Goal: Task Accomplishment & Management: Use online tool/utility

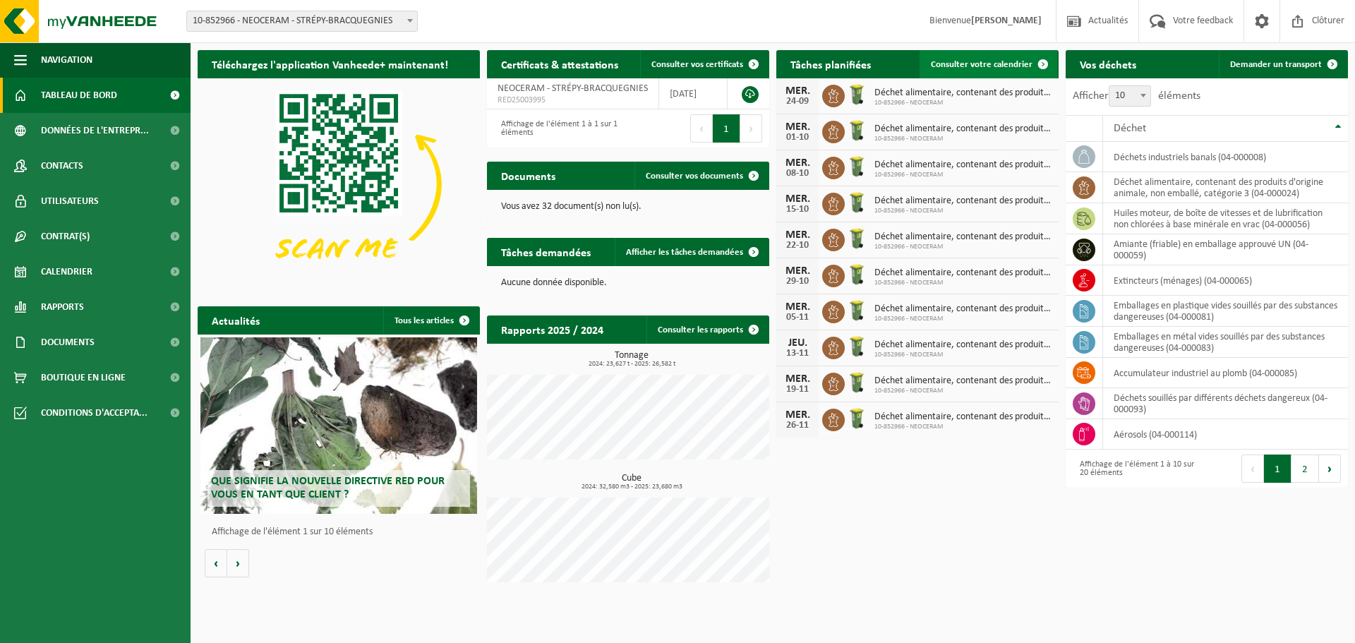
click at [976, 60] on span "Consulter votre calendrier" at bounding box center [982, 64] width 102 height 9
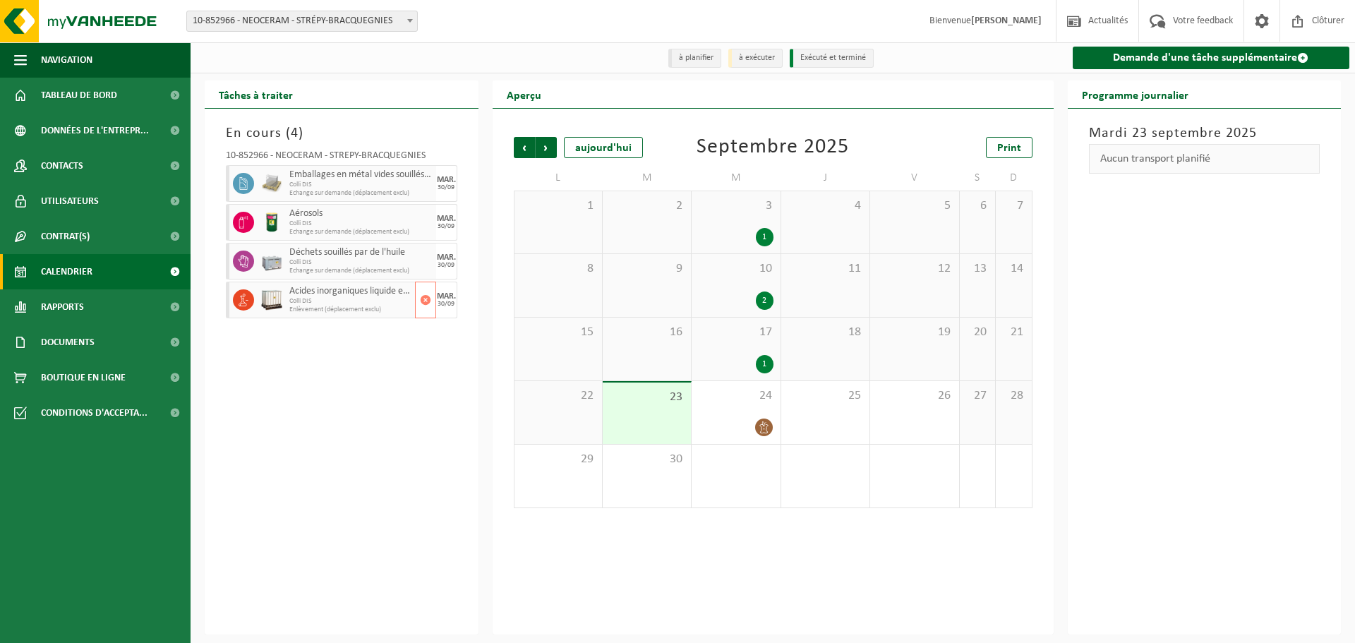
click at [363, 300] on span "Colli DIS" at bounding box center [350, 301] width 122 height 8
click at [88, 323] on link "Rapports" at bounding box center [95, 306] width 191 height 35
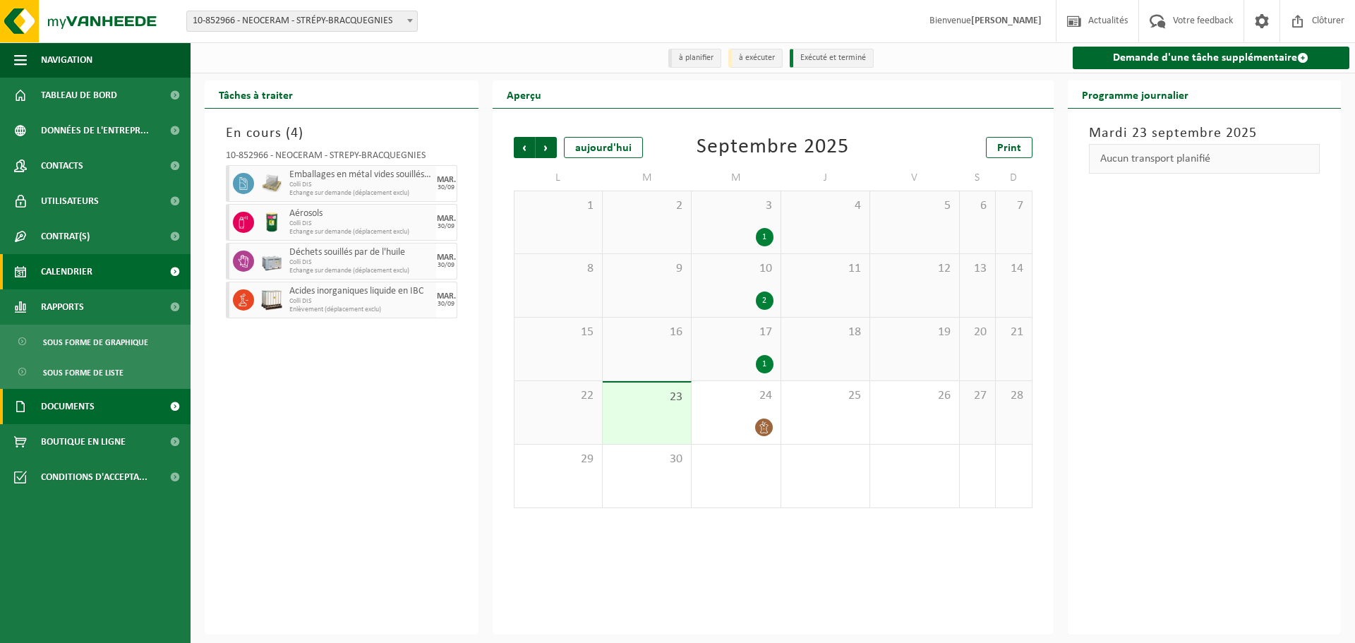
click at [80, 415] on span "Documents" at bounding box center [68, 406] width 54 height 35
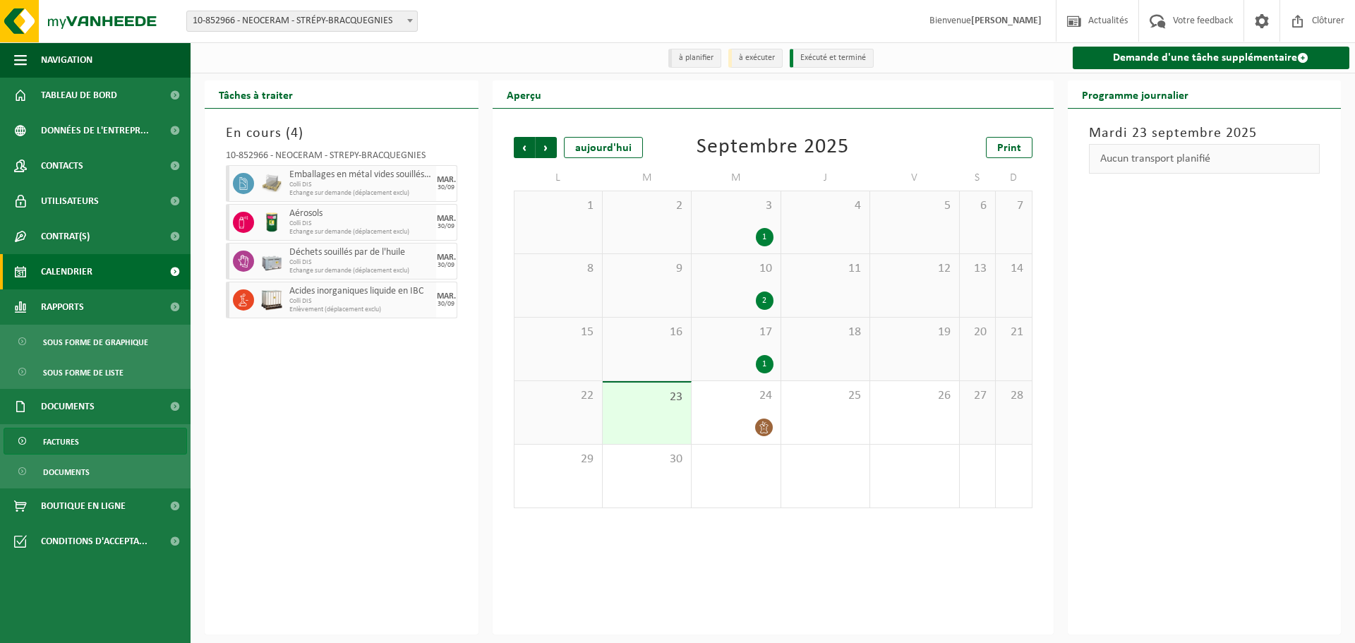
click at [75, 433] on span "Factures" at bounding box center [61, 441] width 36 height 27
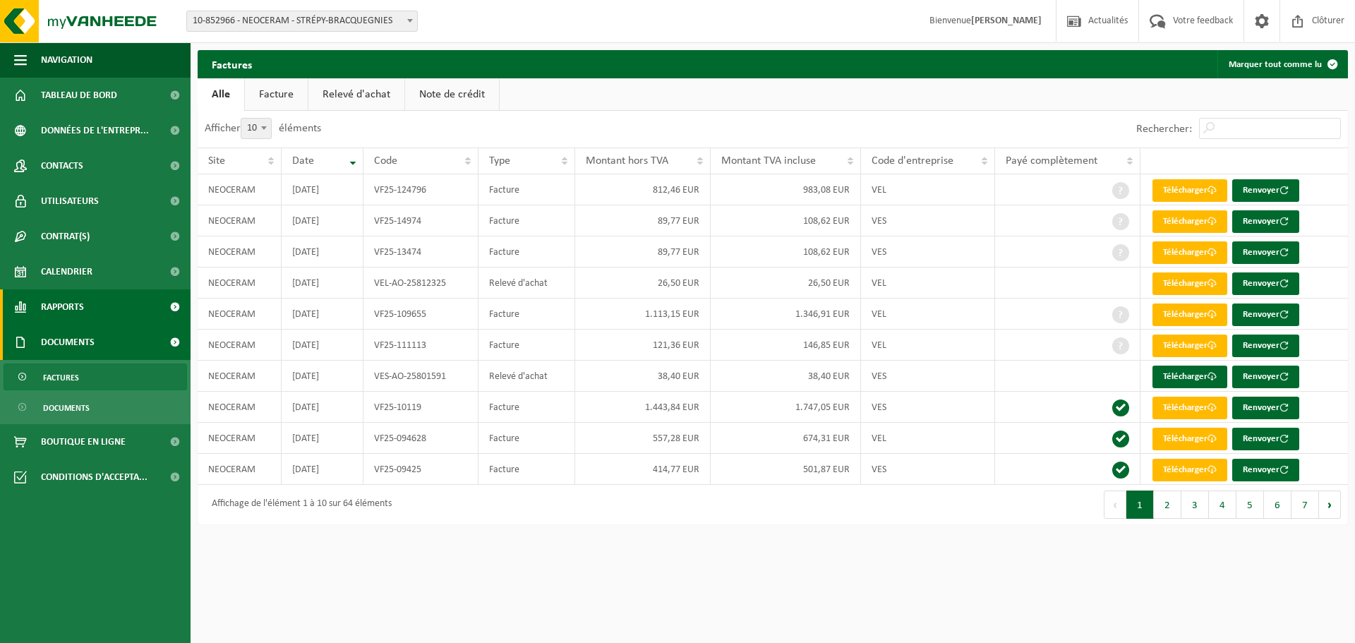
click at [83, 303] on span "Rapports" at bounding box center [62, 306] width 43 height 35
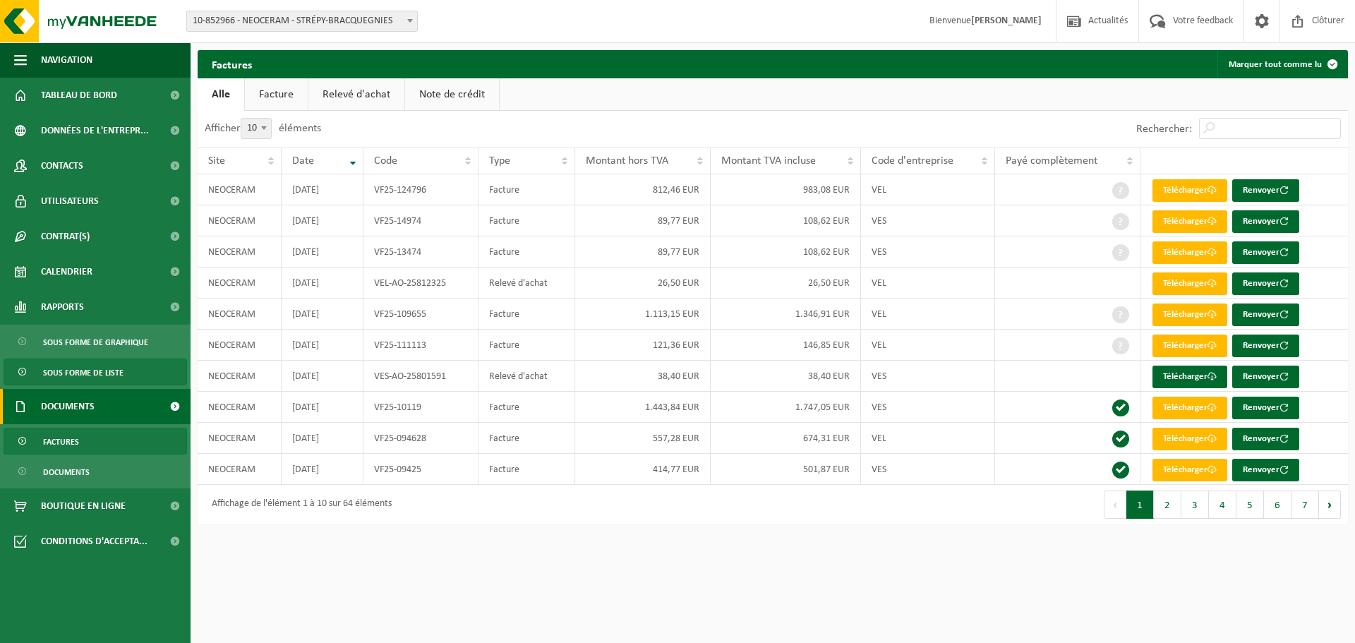
click at [77, 368] on span "Sous forme de liste" at bounding box center [83, 372] width 80 height 27
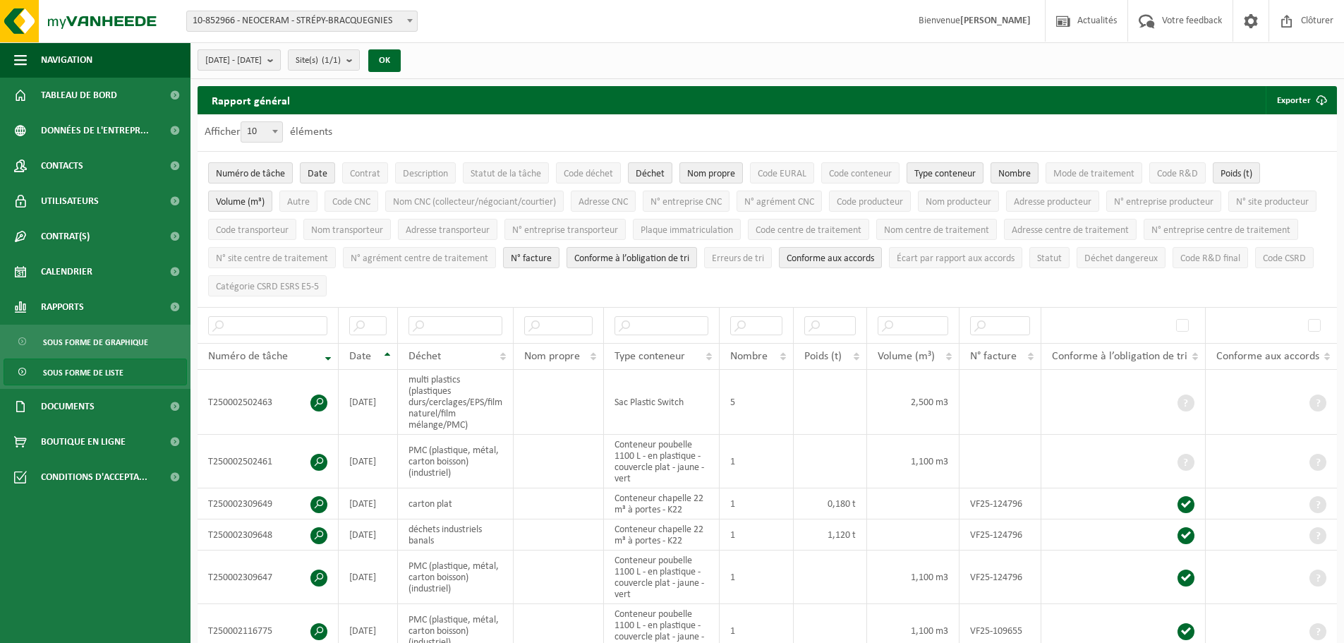
click at [281, 56] on button "2025-04-01 - 2025-09-23" at bounding box center [239, 59] width 83 height 21
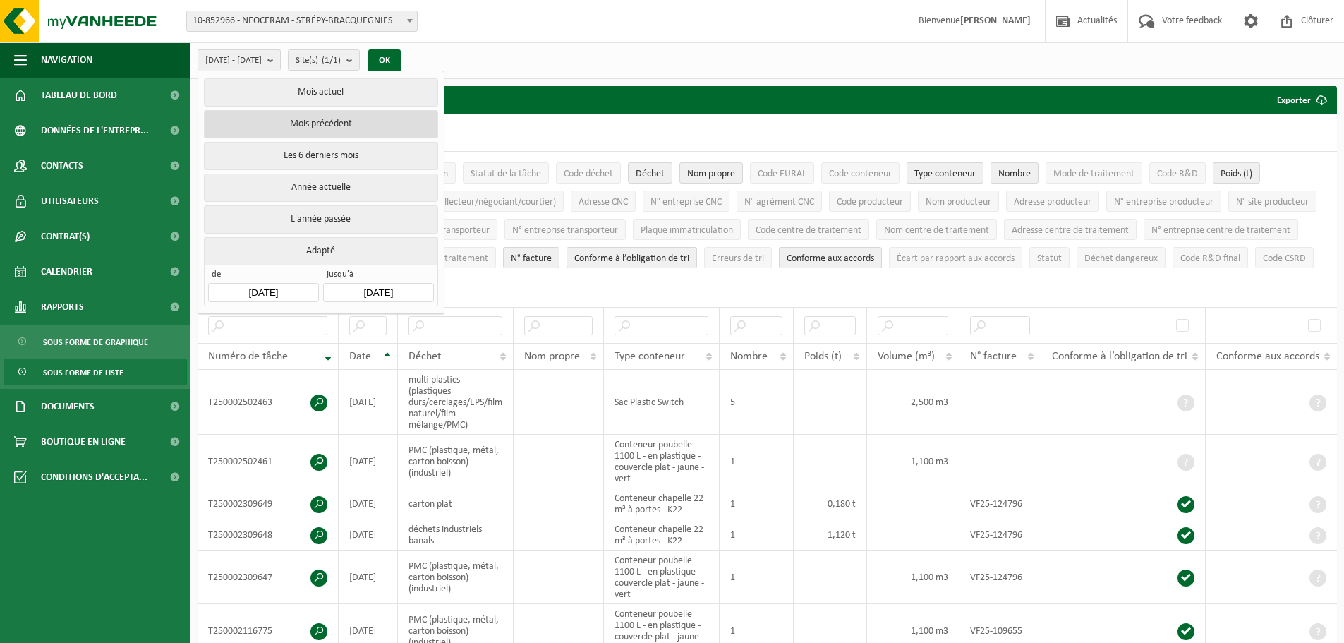
click at [311, 121] on button "Mois précédent" at bounding box center [321, 124] width 234 height 28
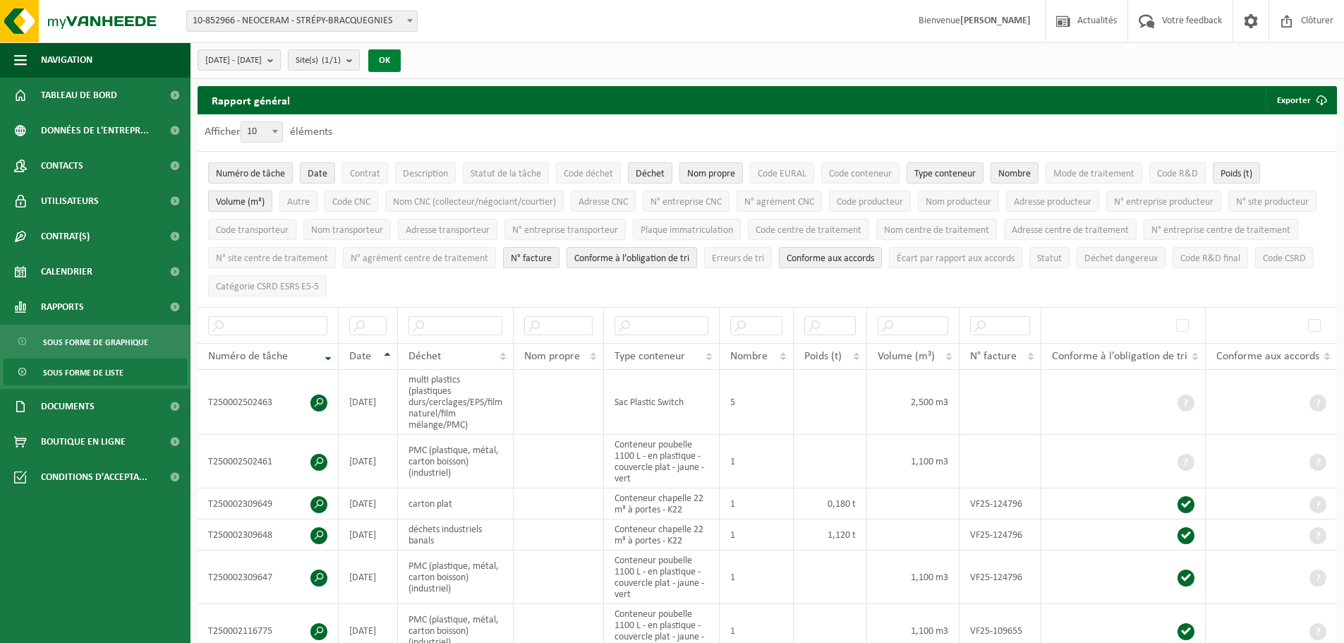
click at [401, 63] on button "OK" at bounding box center [384, 60] width 32 height 23
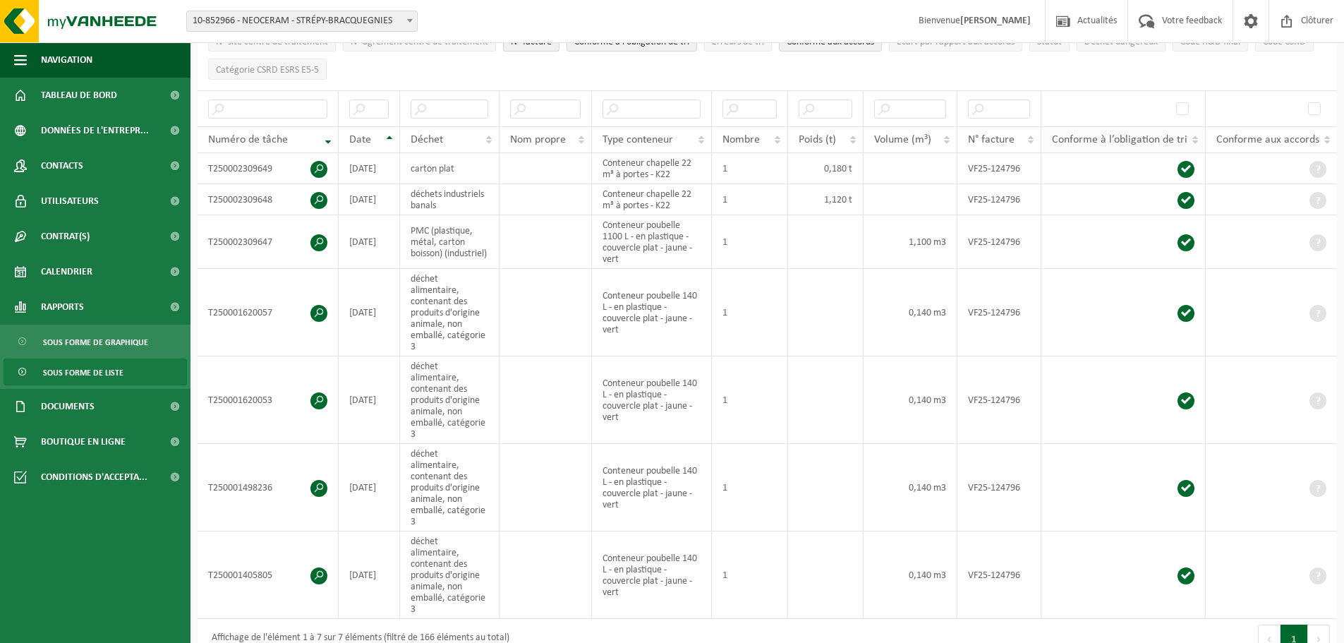
scroll to position [212, 0]
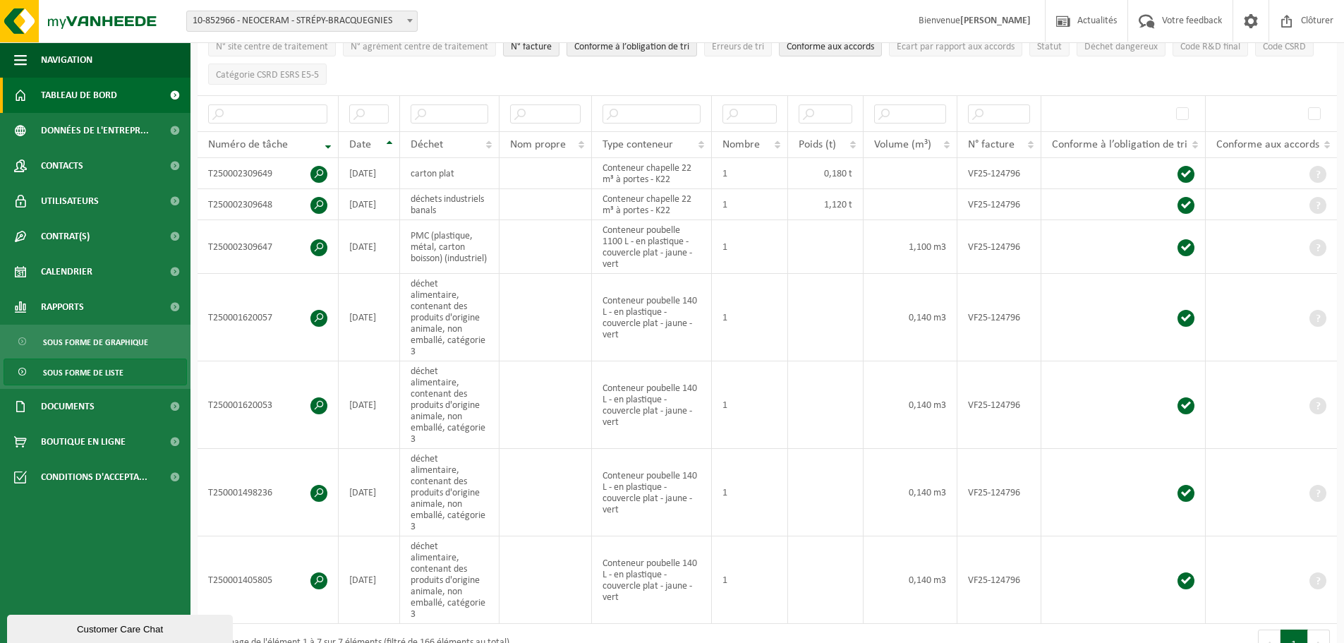
click at [85, 93] on span "Tableau de bord" at bounding box center [79, 95] width 76 height 35
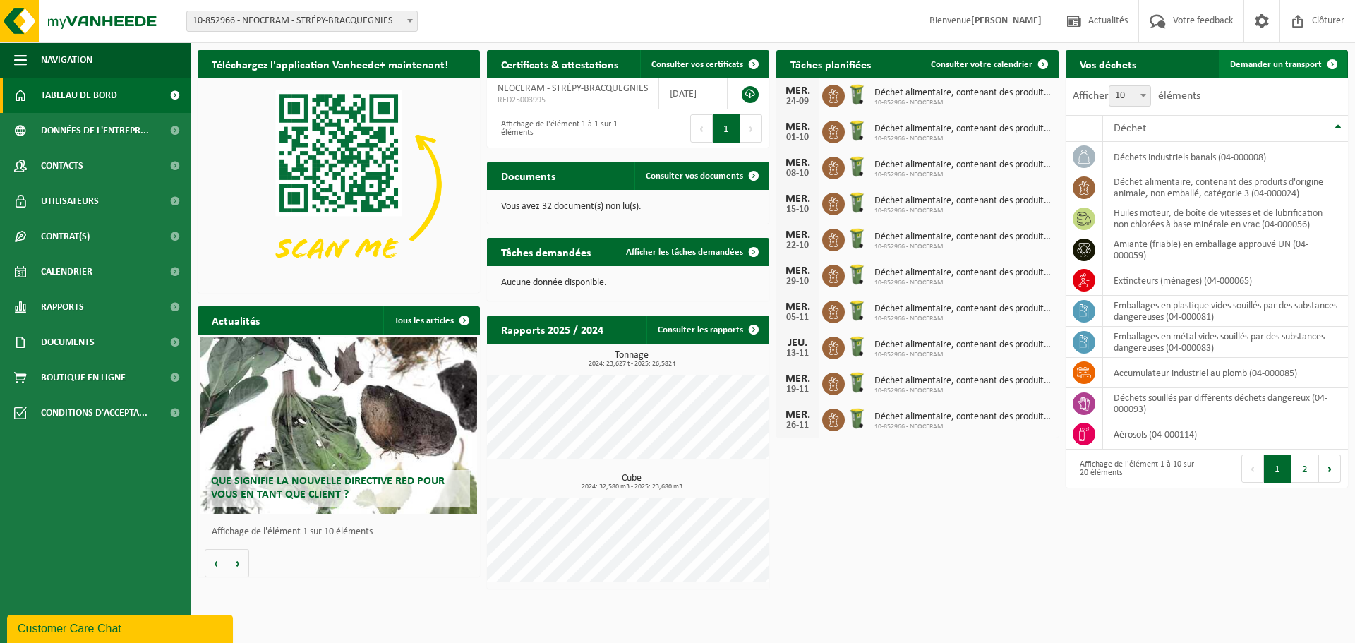
click at [1301, 62] on span "Demander un transport" at bounding box center [1276, 64] width 92 height 9
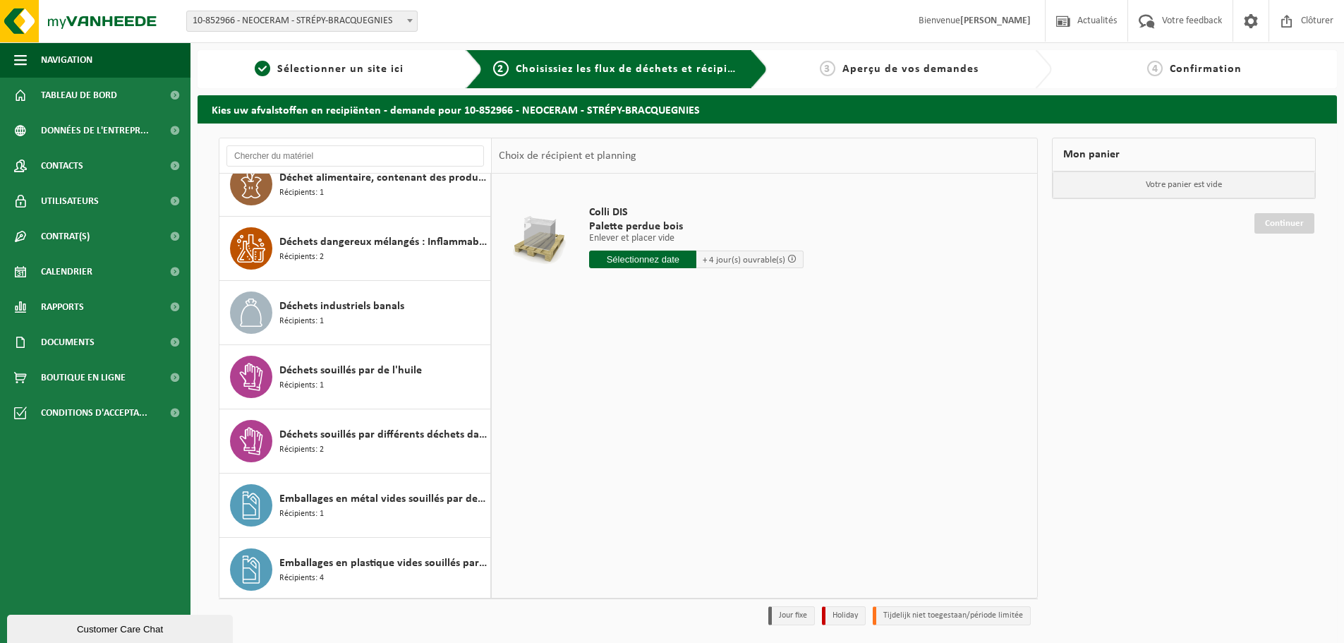
scroll to position [423, 0]
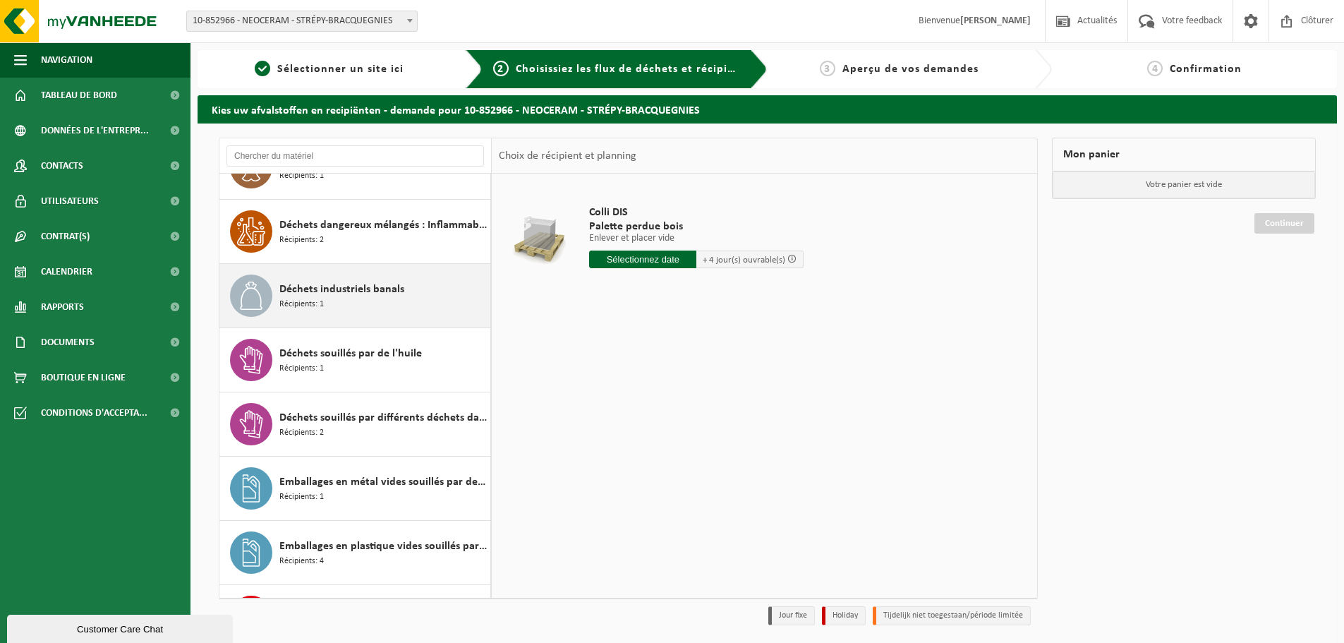
click at [380, 294] on span "Déchets industriels banals" at bounding box center [341, 289] width 125 height 17
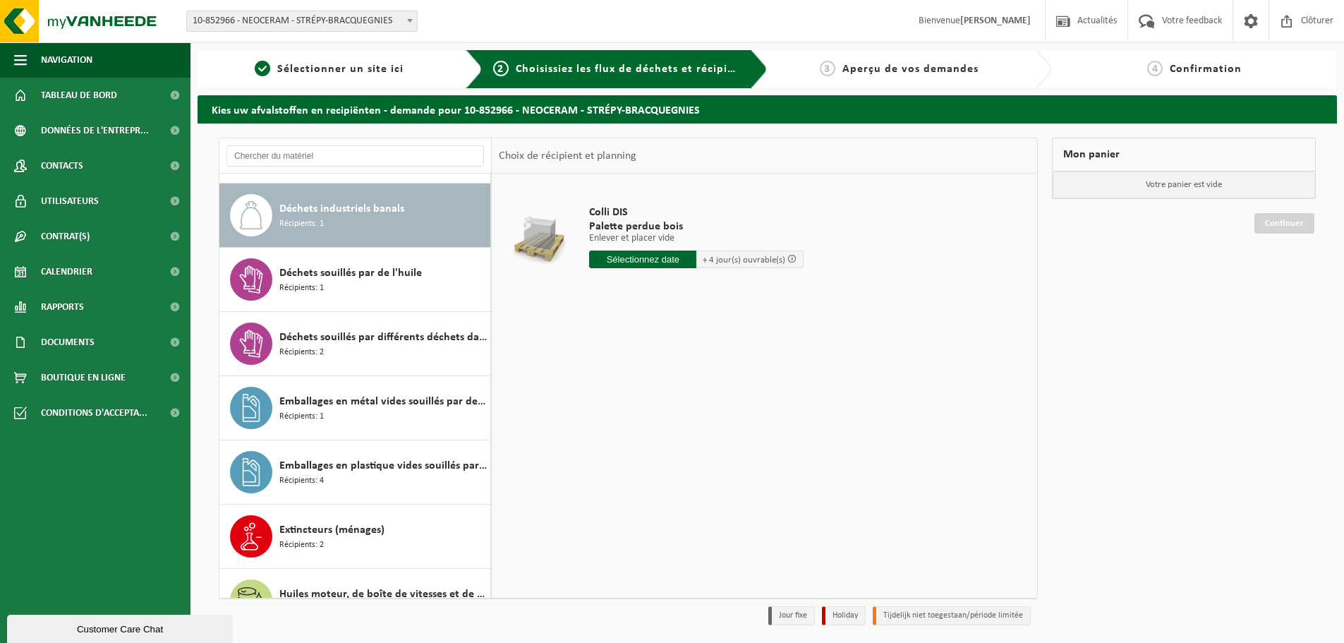
scroll to position [514, 0]
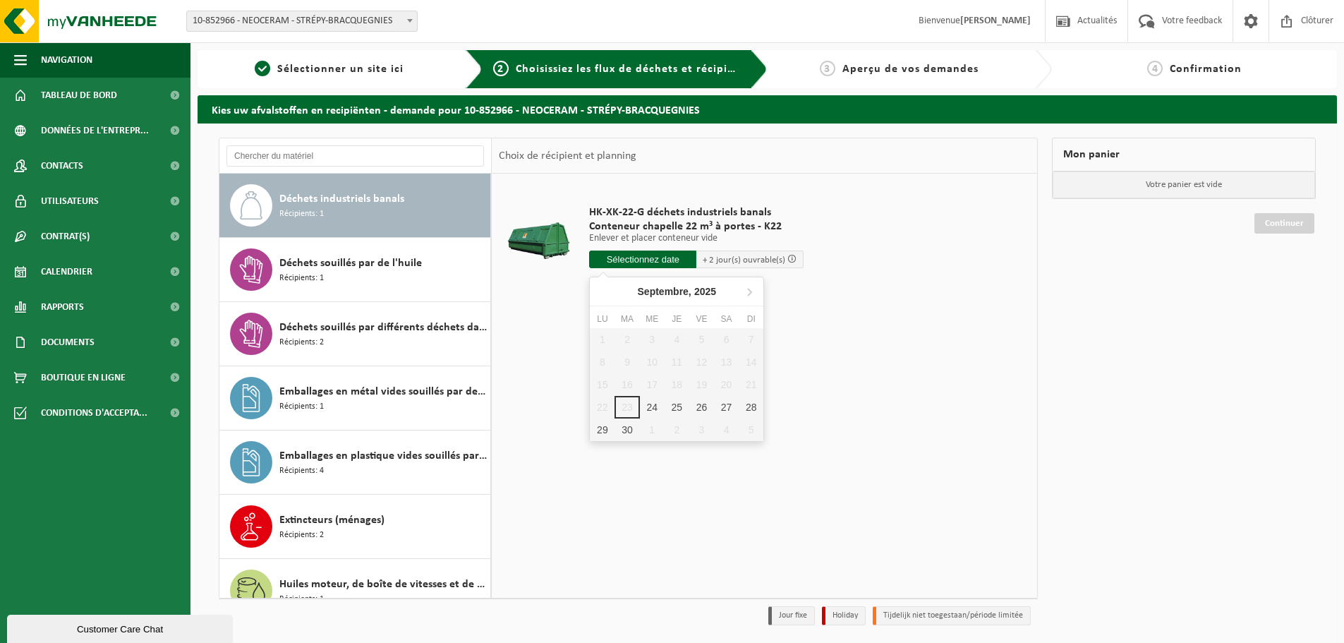
click at [656, 258] on input "text" at bounding box center [642, 260] width 107 height 18
click at [608, 426] on div "29" at bounding box center [602, 429] width 25 height 23
type input "à partir de 2025-09-29"
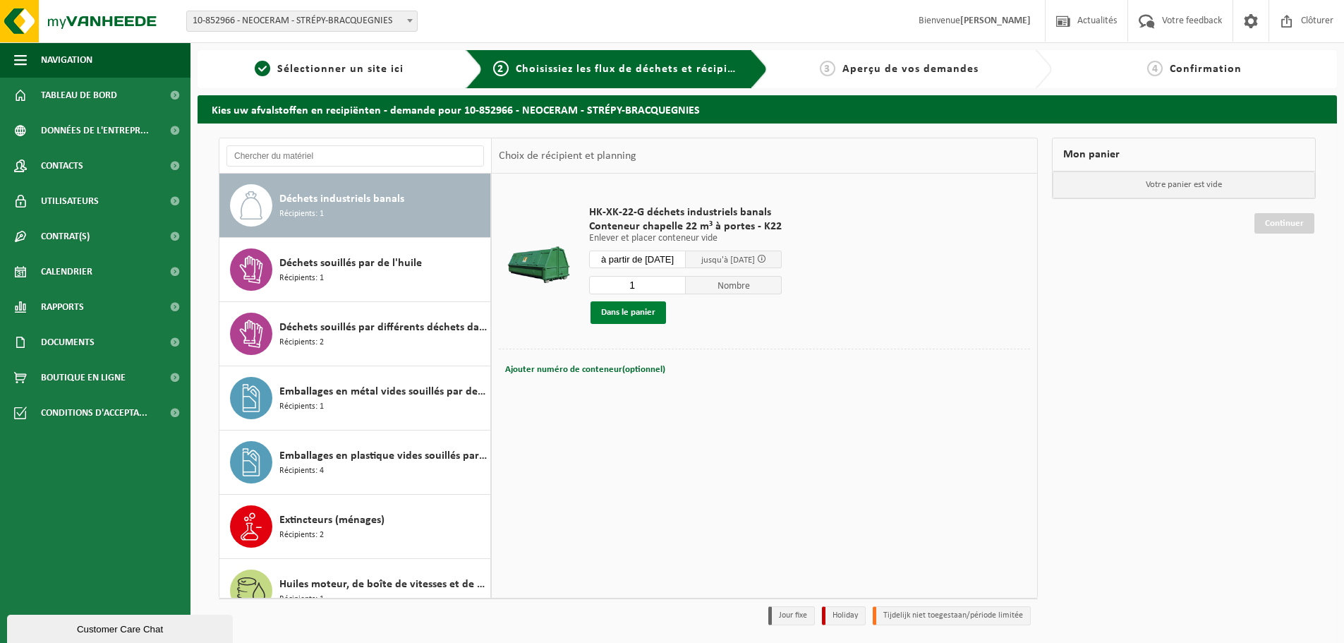
click at [637, 307] on button "Dans le panier" at bounding box center [629, 312] width 76 height 23
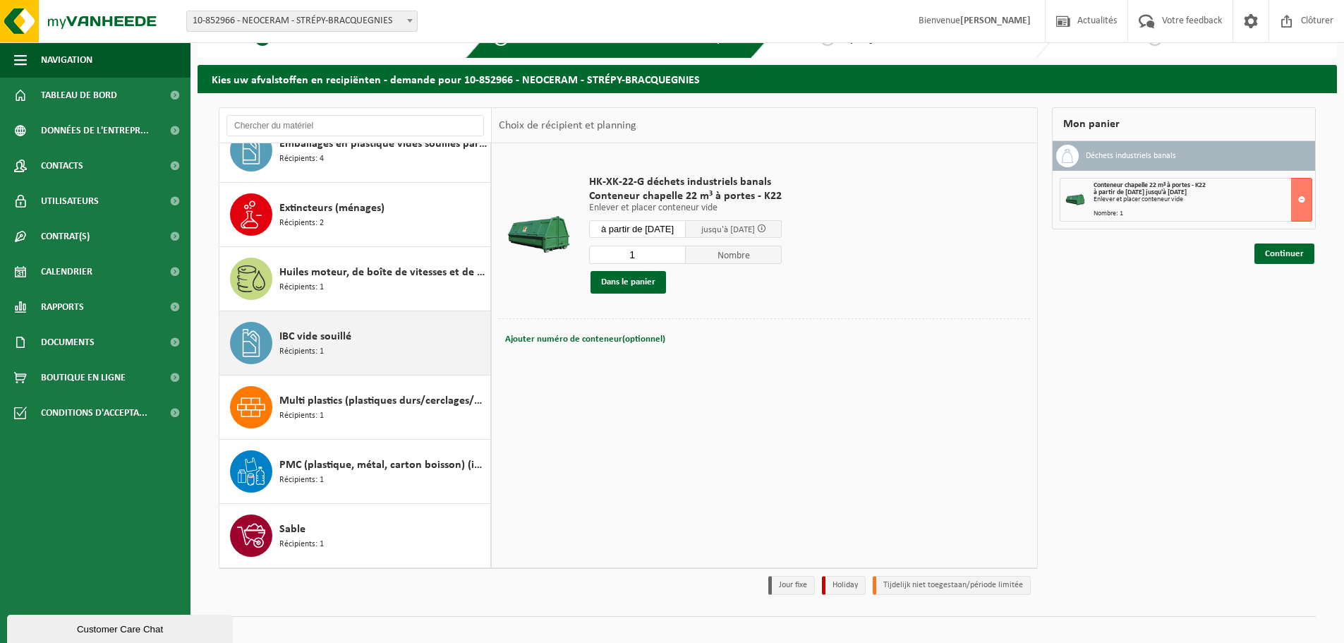
scroll to position [47, 0]
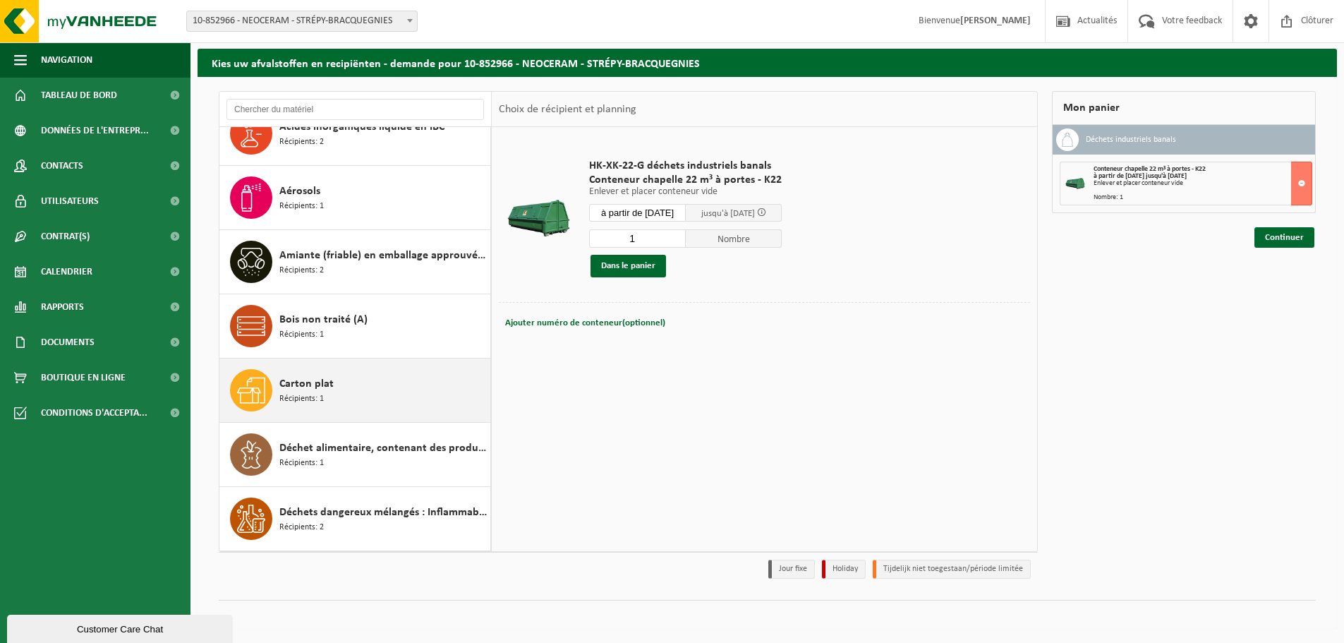
click at [365, 390] on div "Carton plat Récipients: 1" at bounding box center [382, 390] width 207 height 42
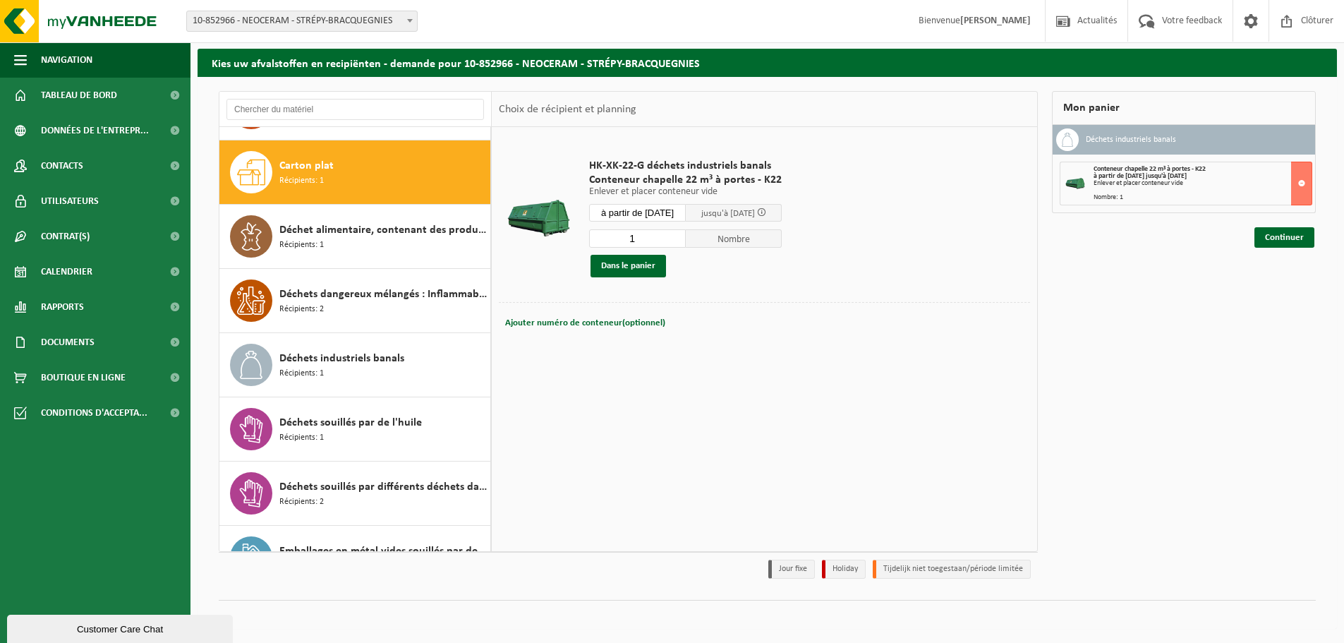
scroll to position [321, 0]
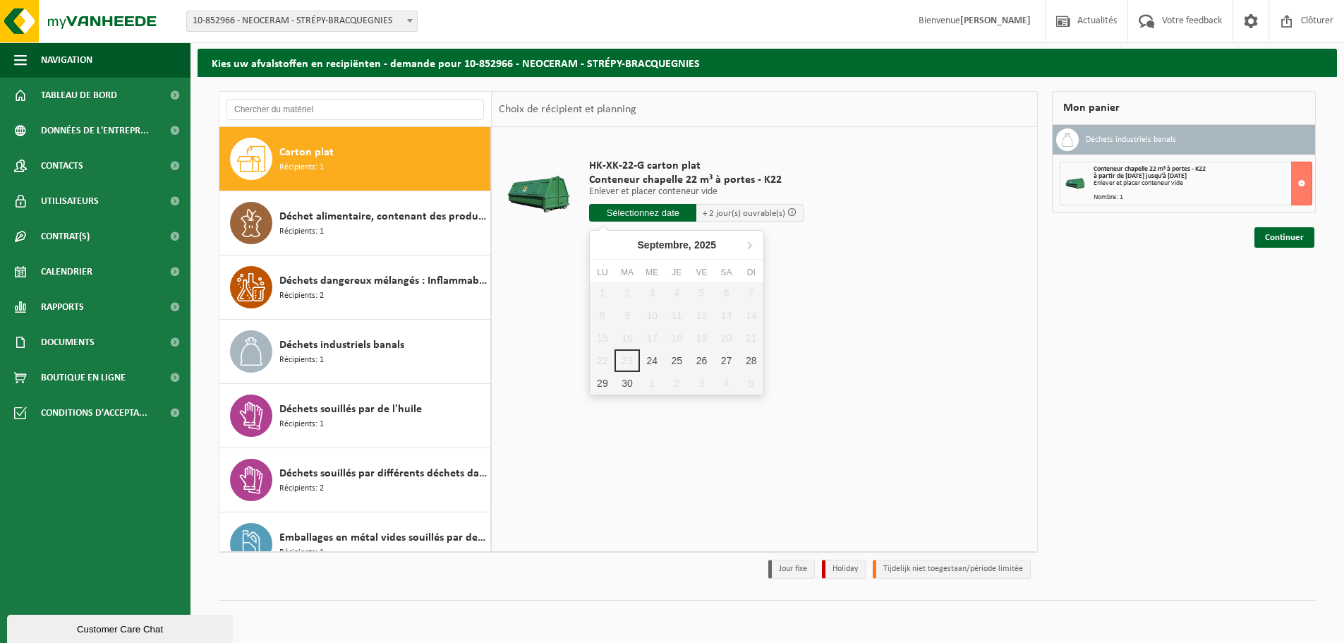
click at [641, 215] on input "text" at bounding box center [642, 213] width 107 height 18
click at [598, 384] on div "29" at bounding box center [602, 383] width 25 height 23
type input "à partir de 2025-09-29"
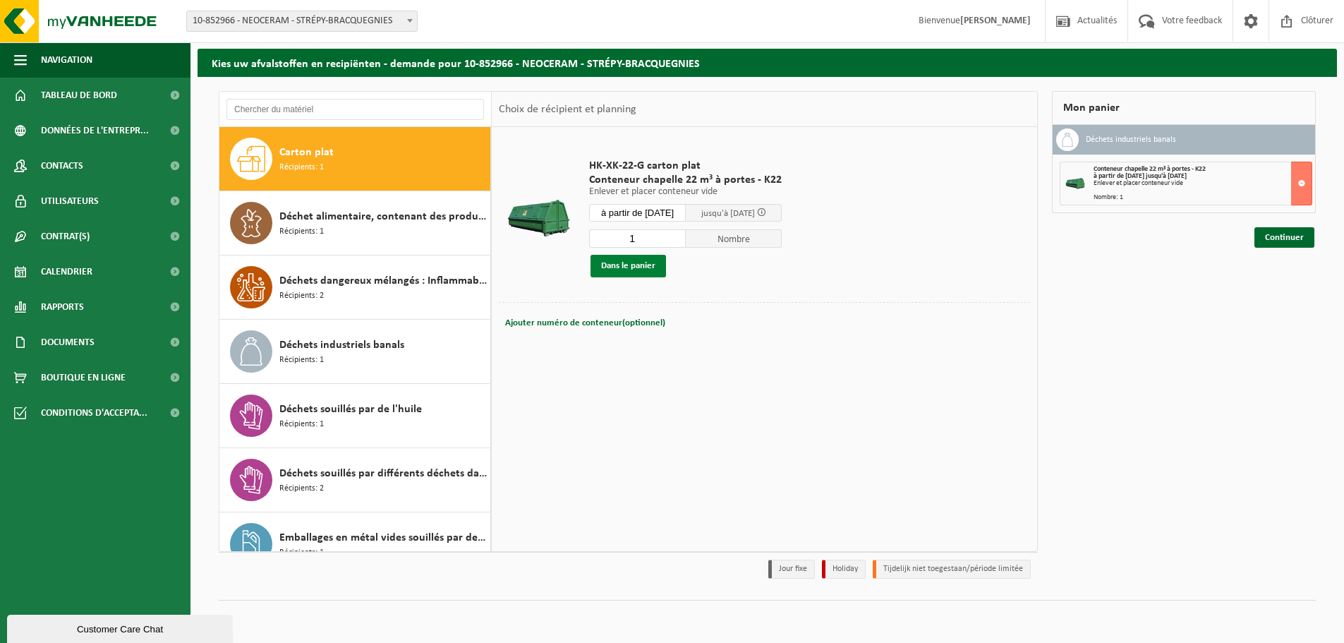
click at [645, 267] on button "Dans le panier" at bounding box center [629, 266] width 76 height 23
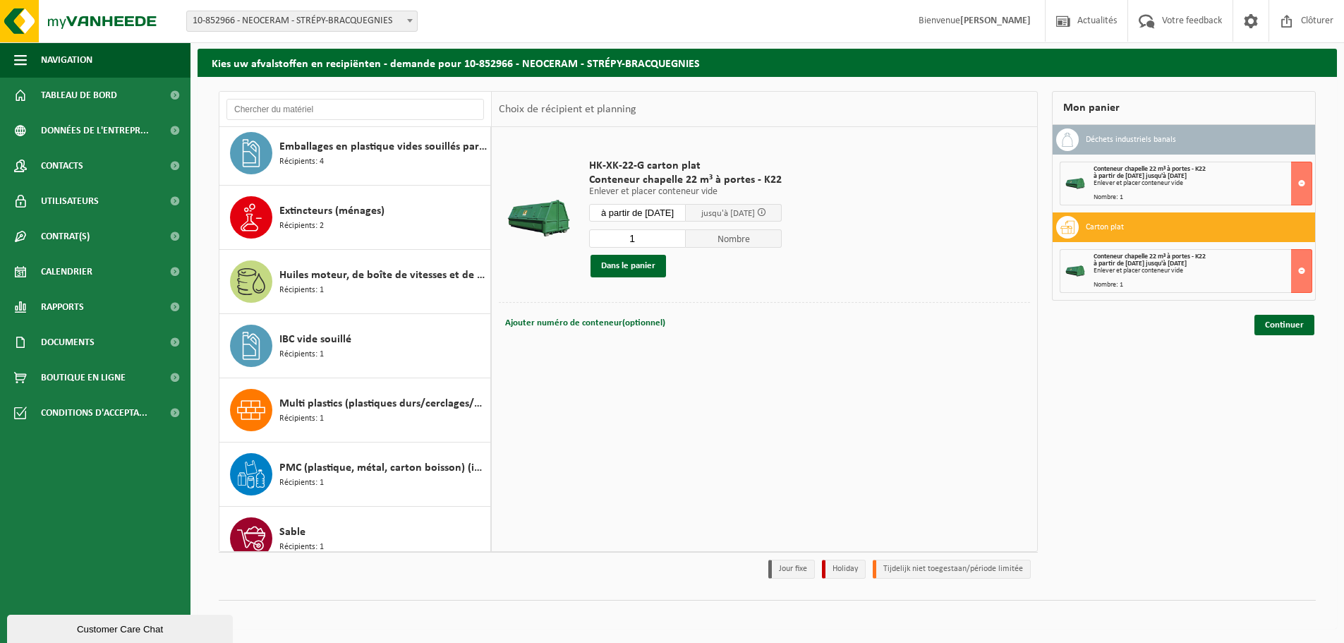
scroll to position [795, 0]
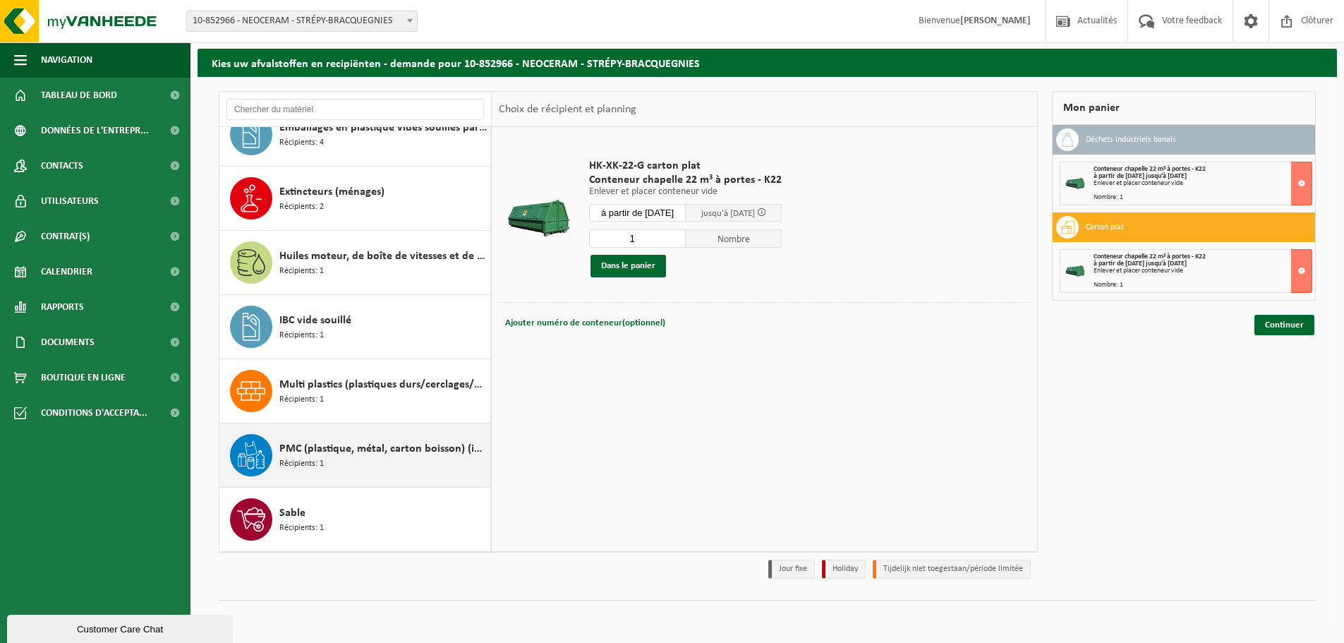
click at [371, 438] on div "PMC (plastique, métal, carton boisson) (industriel) Récipients: 1" at bounding box center [382, 455] width 207 height 42
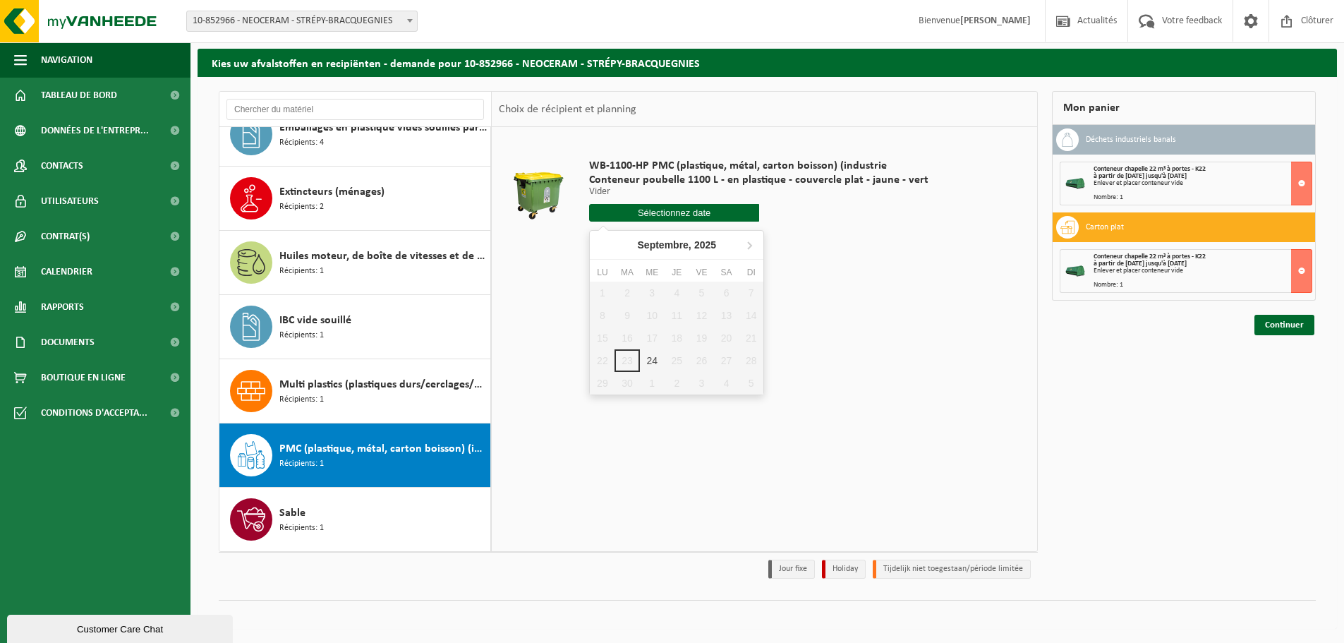
click at [670, 217] on input "text" at bounding box center [674, 213] width 170 height 18
click at [655, 359] on div "24" at bounding box center [652, 360] width 25 height 23
type input "à partir de 2025-09-24"
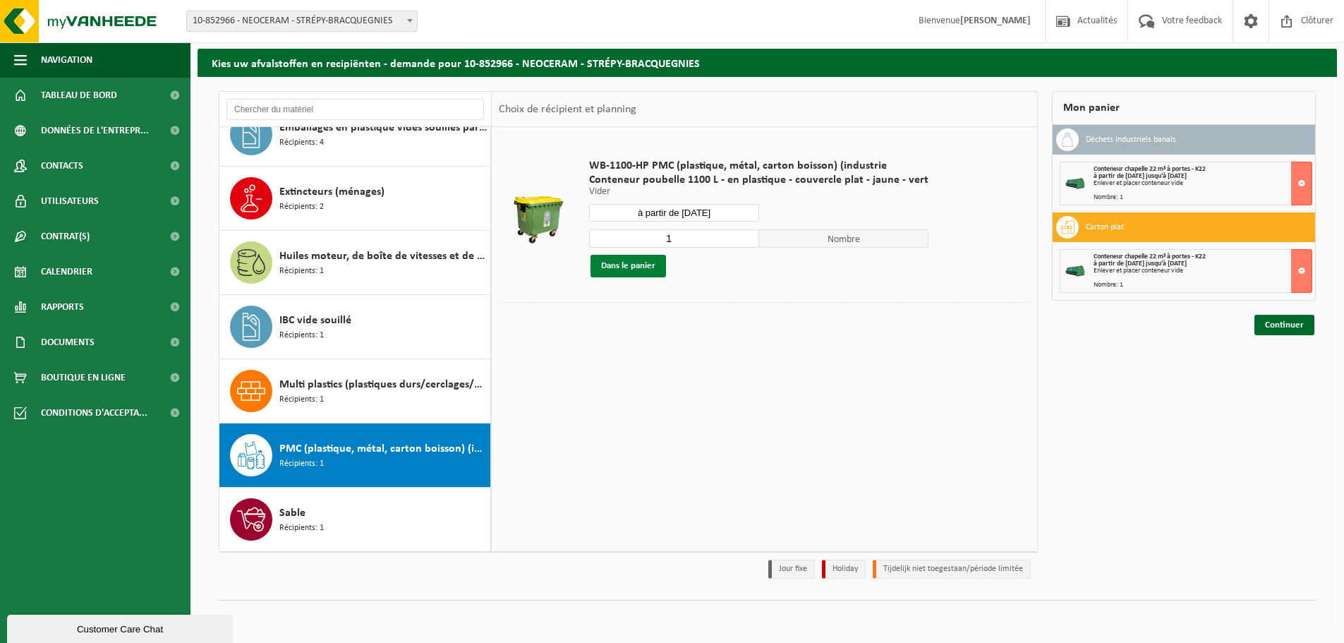
click at [638, 260] on button "Dans le panier" at bounding box center [629, 266] width 76 height 23
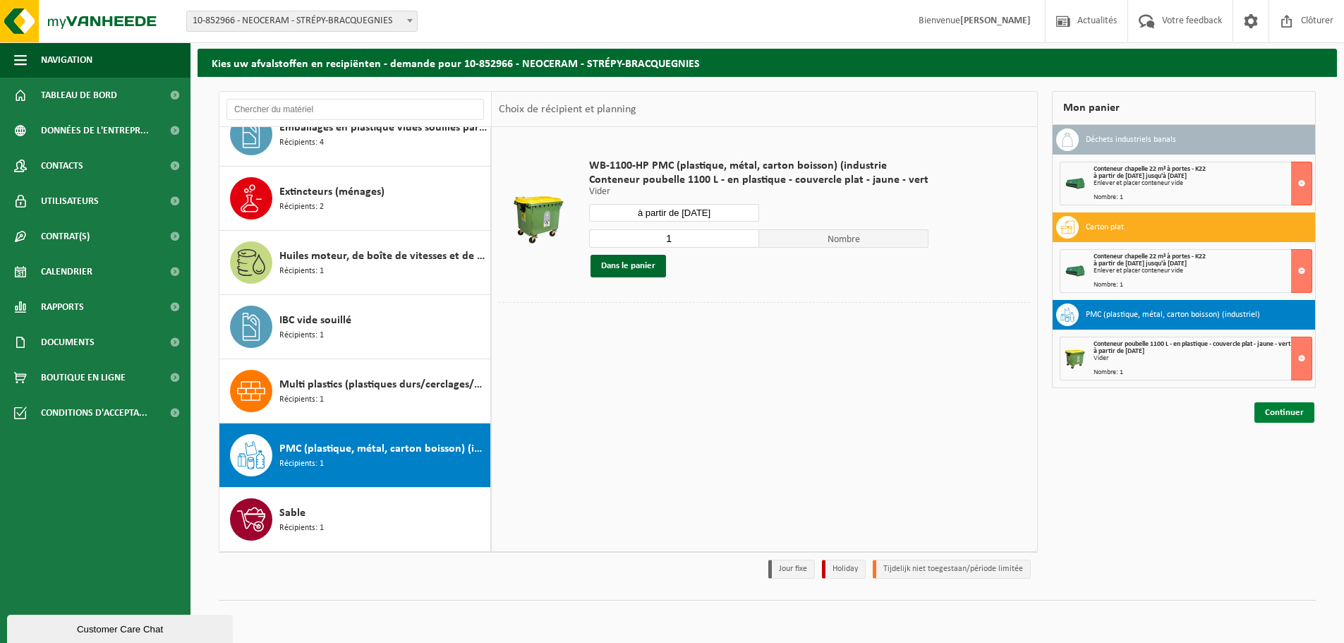
click at [1300, 408] on link "Continuer" at bounding box center [1285, 412] width 60 height 20
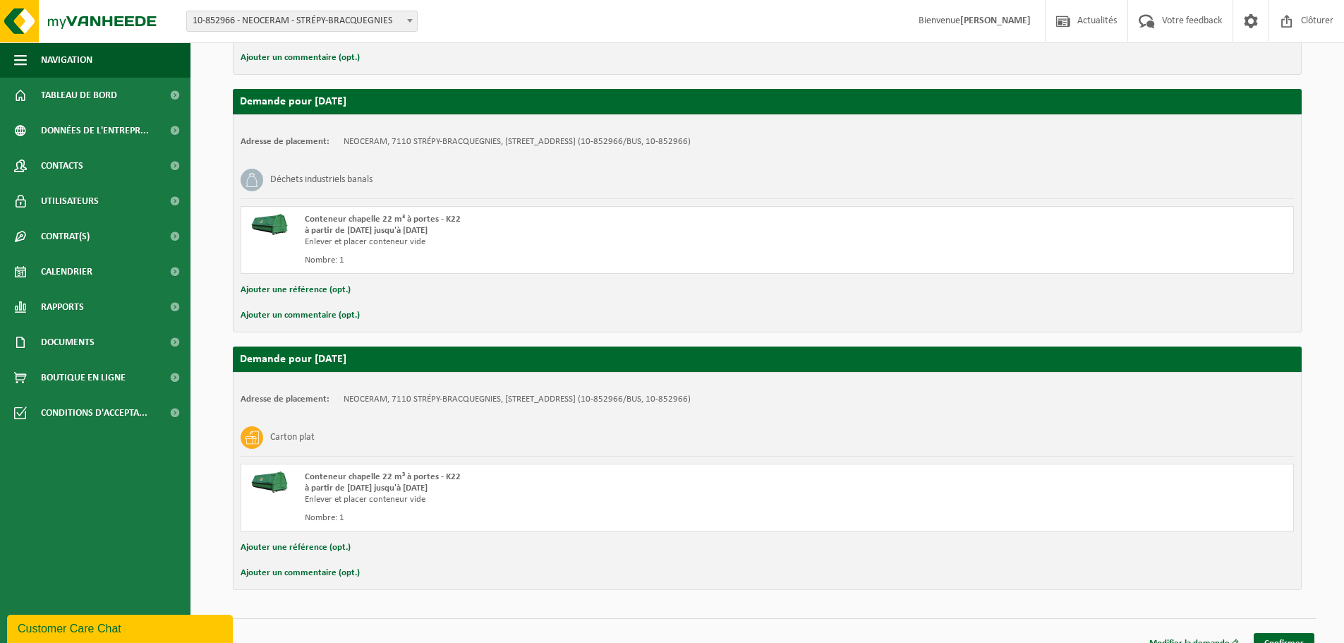
scroll to position [478, 0]
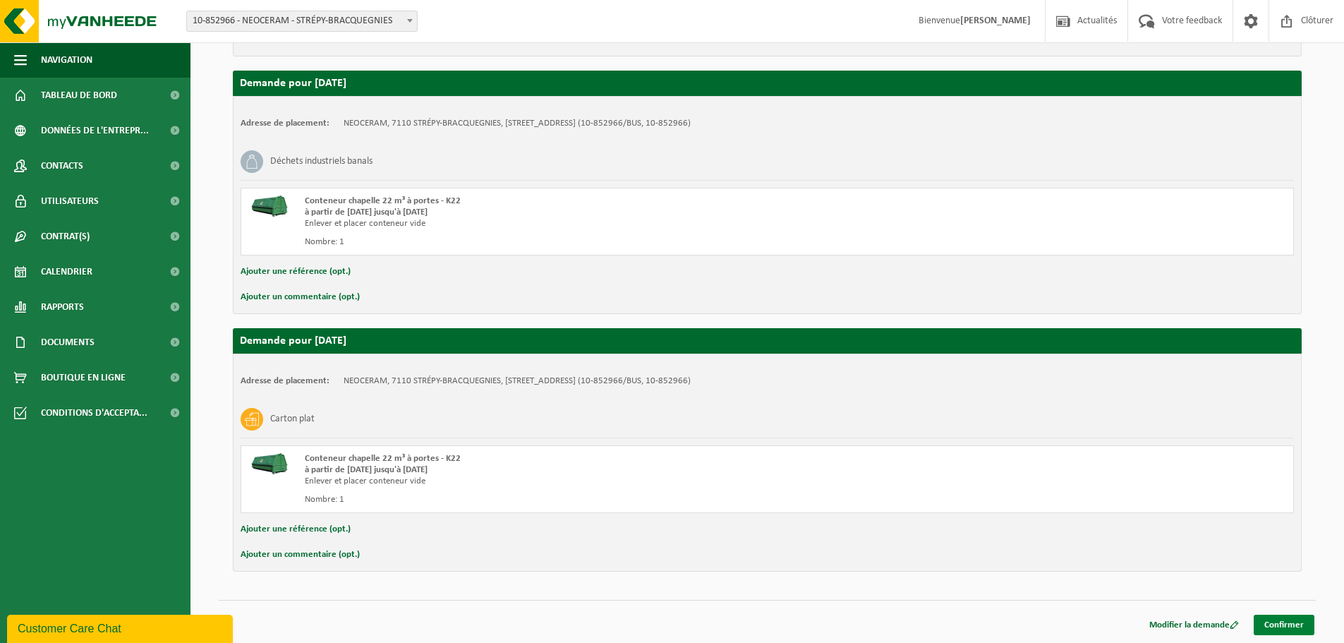
click at [1291, 624] on link "Confirmer" at bounding box center [1284, 625] width 61 height 20
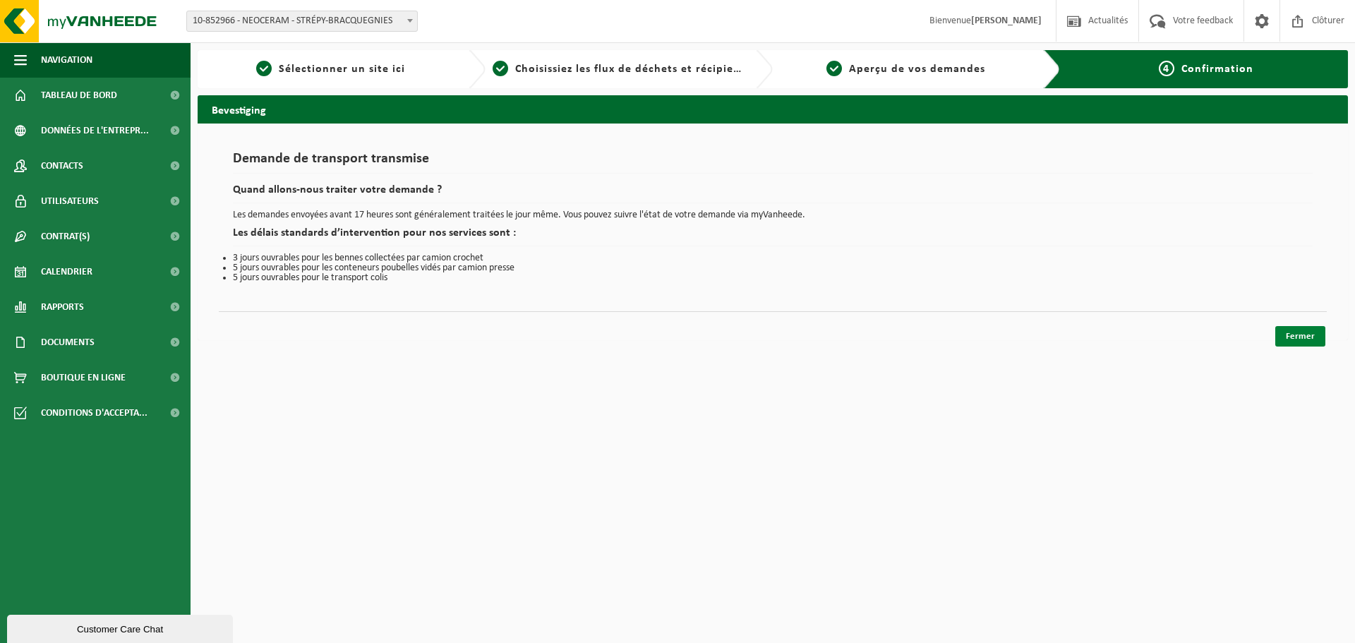
click at [1315, 336] on link "Fermer" at bounding box center [1300, 336] width 50 height 20
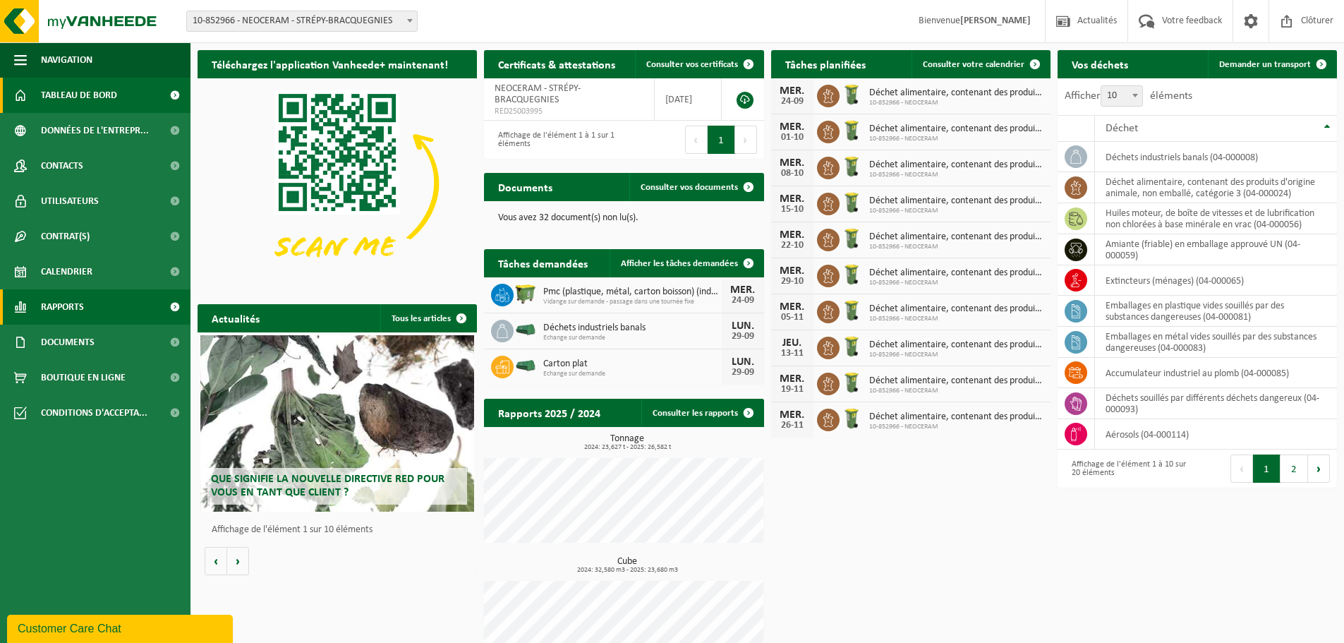
click at [89, 306] on link "Rapports" at bounding box center [95, 306] width 191 height 35
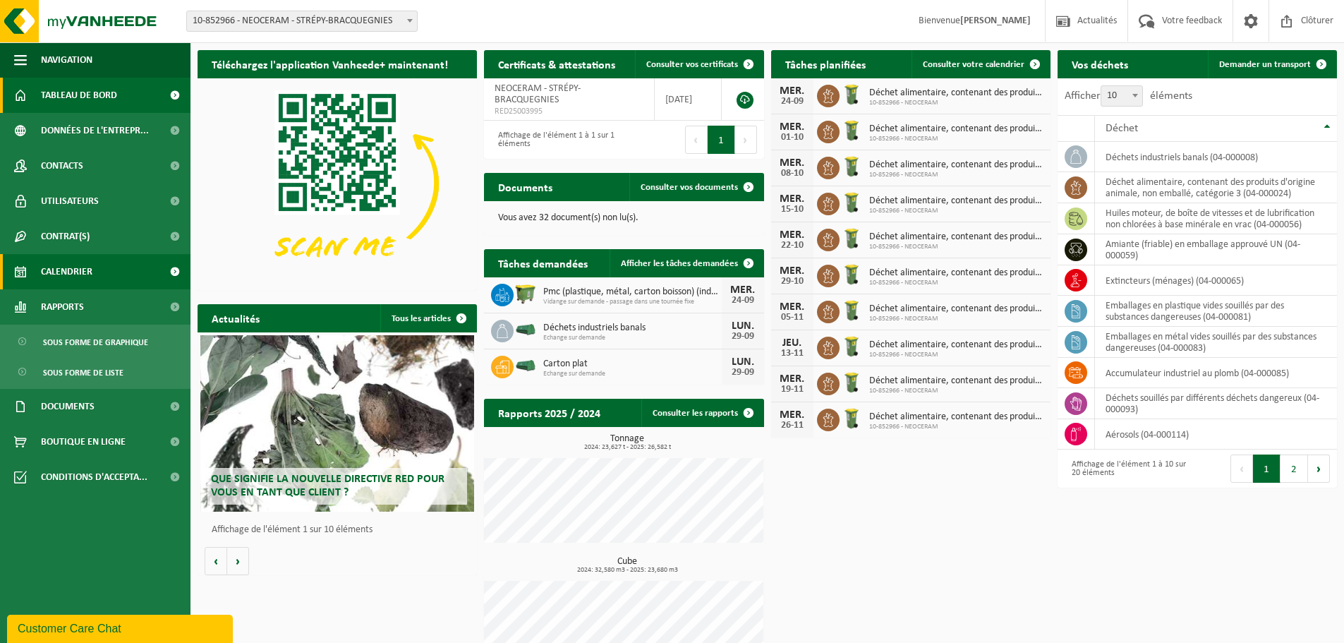
click at [83, 268] on span "Calendrier" at bounding box center [67, 271] width 52 height 35
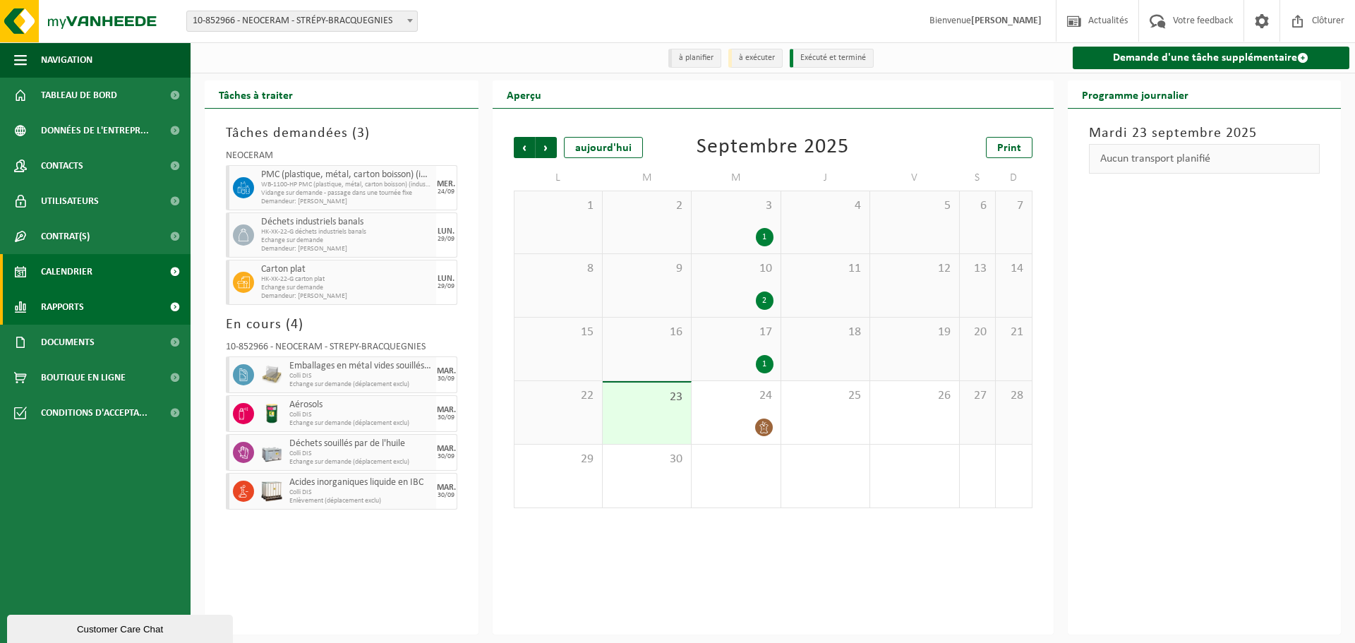
click at [74, 300] on span "Rapports" at bounding box center [62, 306] width 43 height 35
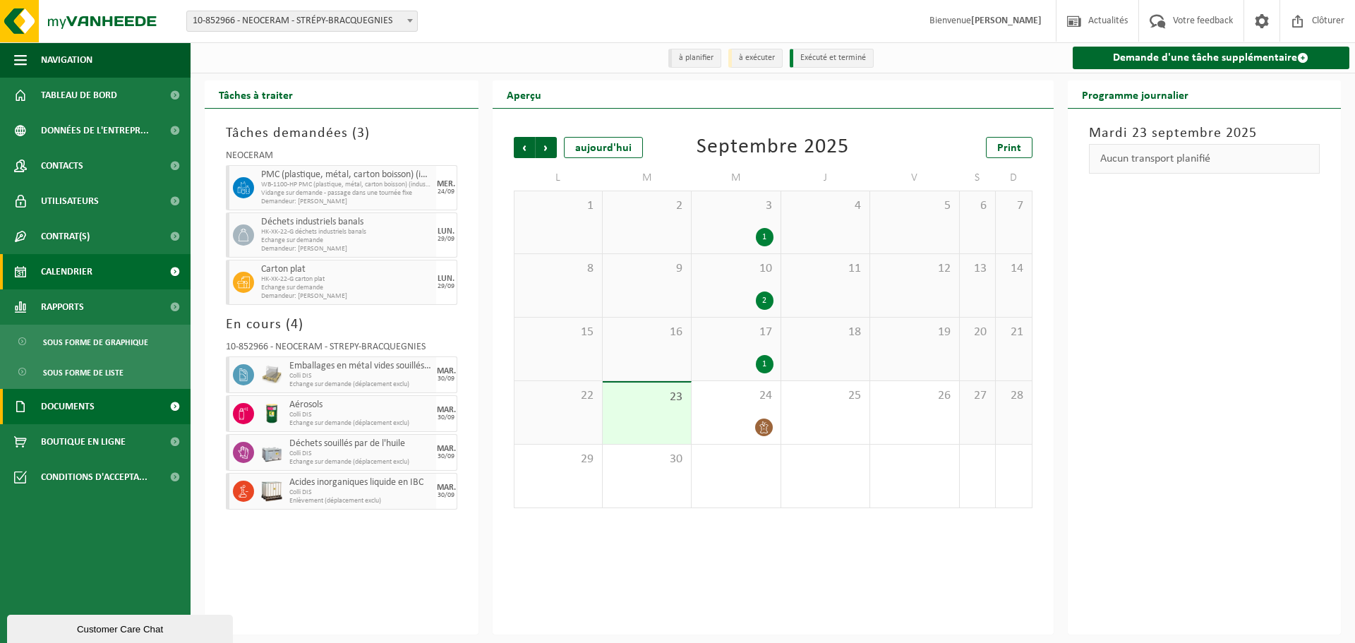
click at [78, 407] on span "Documents" at bounding box center [68, 406] width 54 height 35
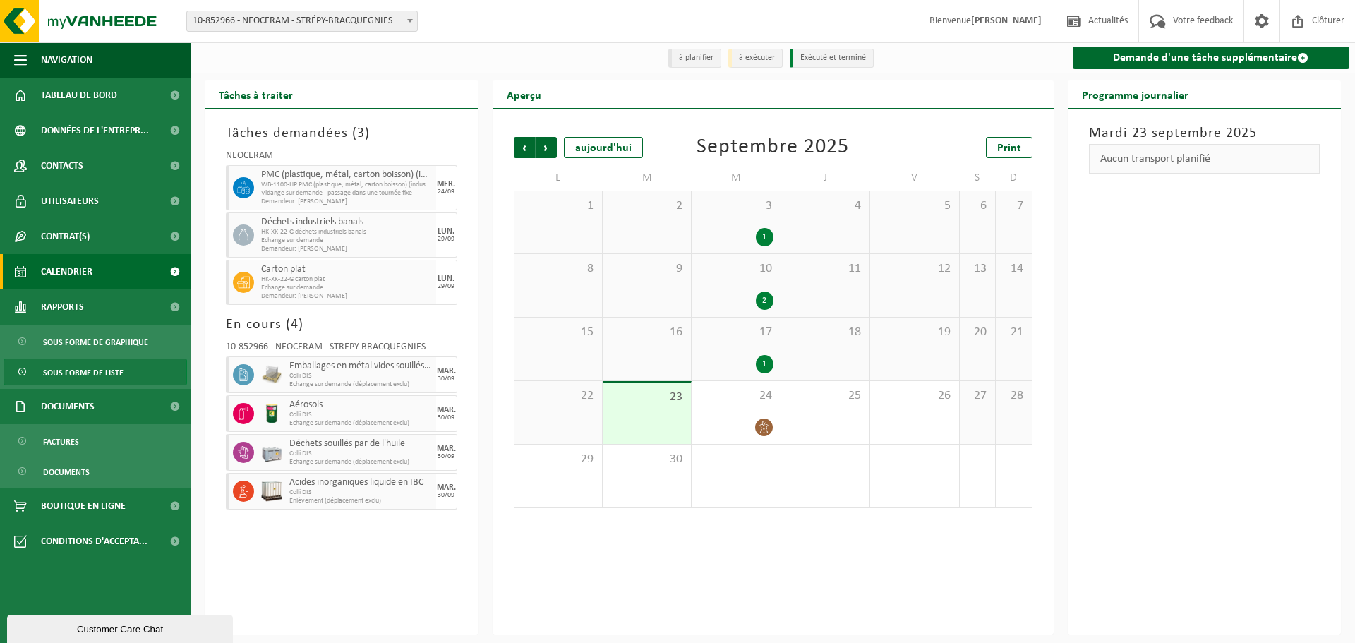
click at [91, 370] on span "Sous forme de liste" at bounding box center [83, 372] width 80 height 27
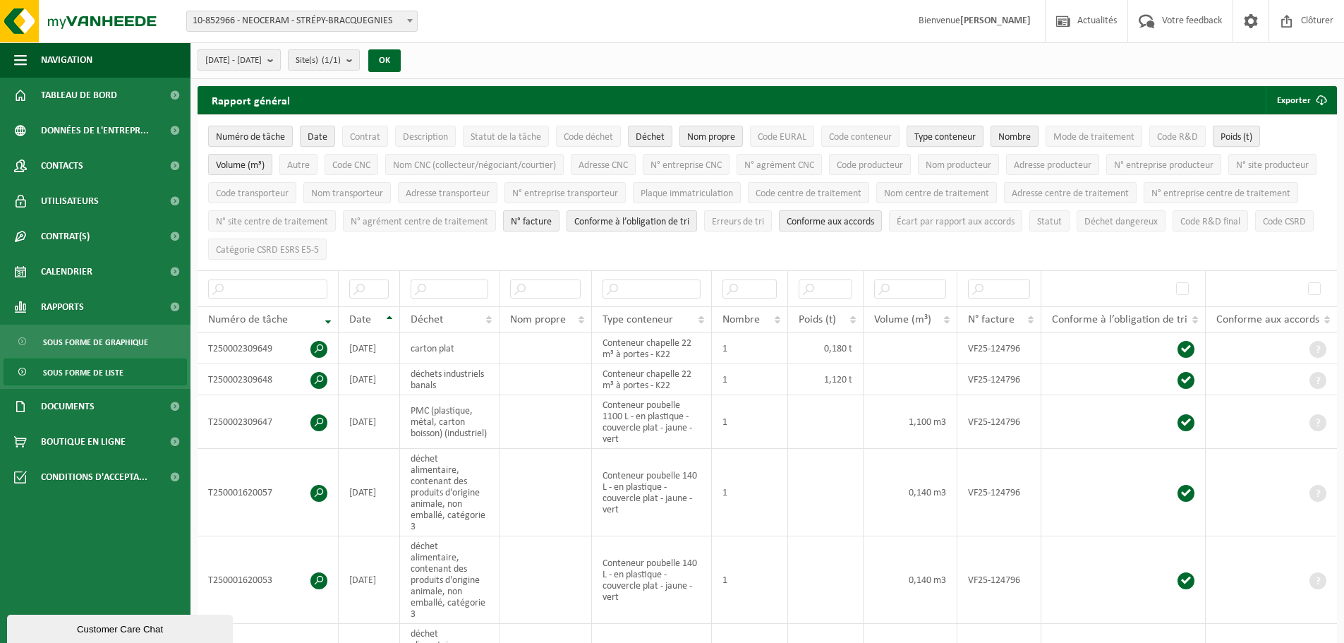
click at [262, 60] on span "[DATE] - [DATE]" at bounding box center [233, 60] width 56 height 21
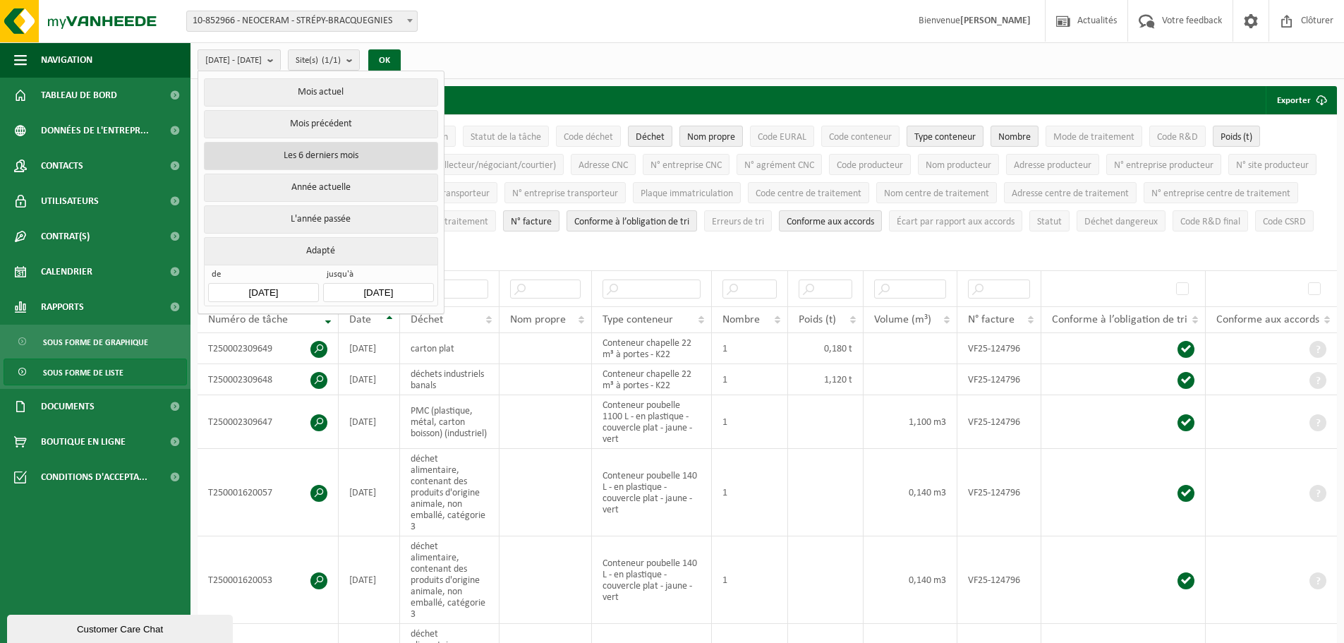
click at [307, 157] on button "Les 6 derniers mois" at bounding box center [321, 156] width 234 height 28
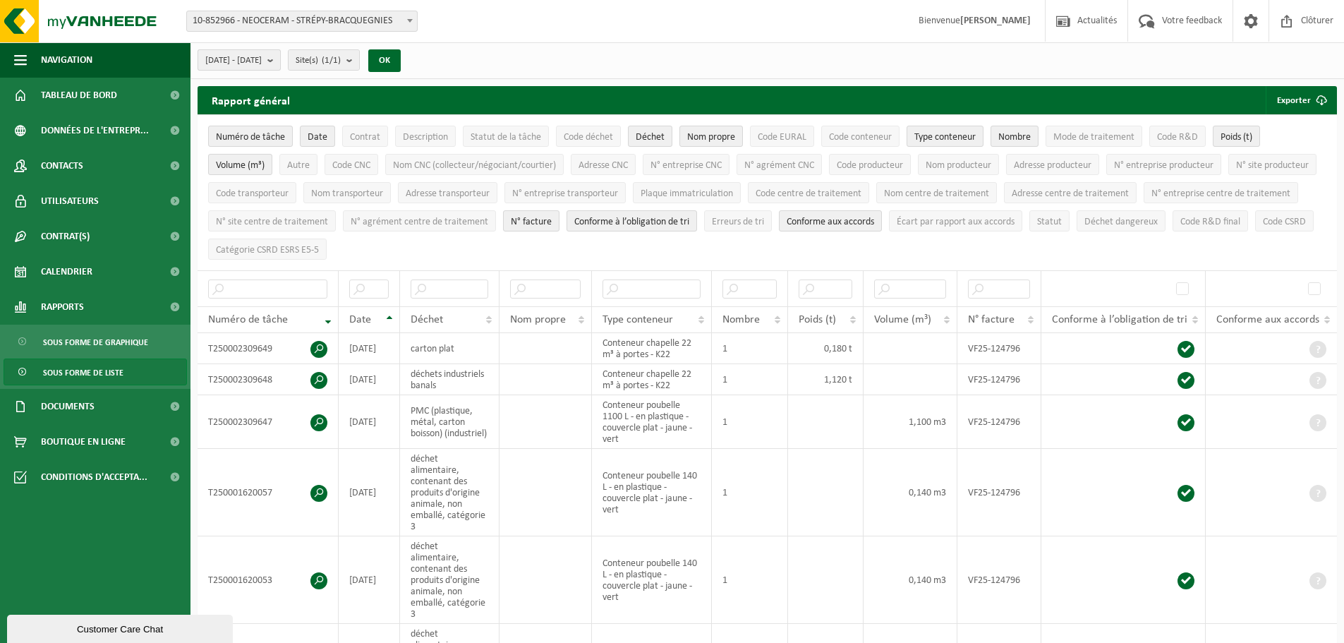
click at [262, 68] on span "[DATE] - [DATE]" at bounding box center [233, 60] width 56 height 21
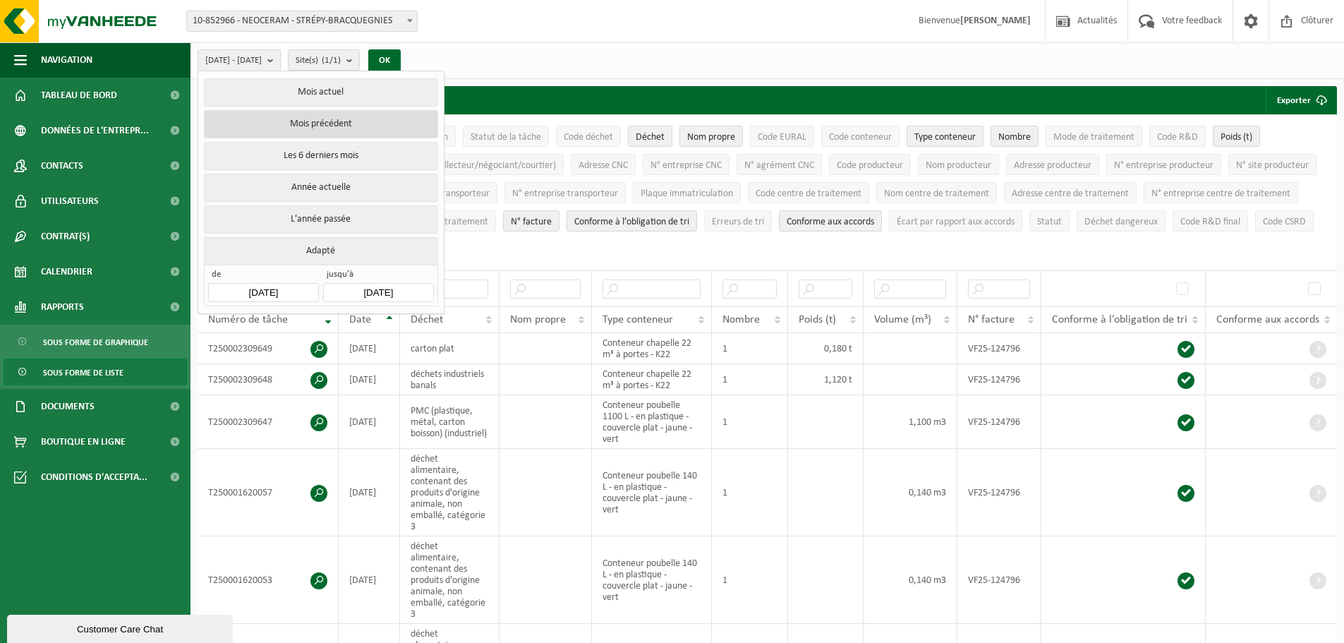
click at [284, 123] on button "Mois précédent" at bounding box center [321, 124] width 234 height 28
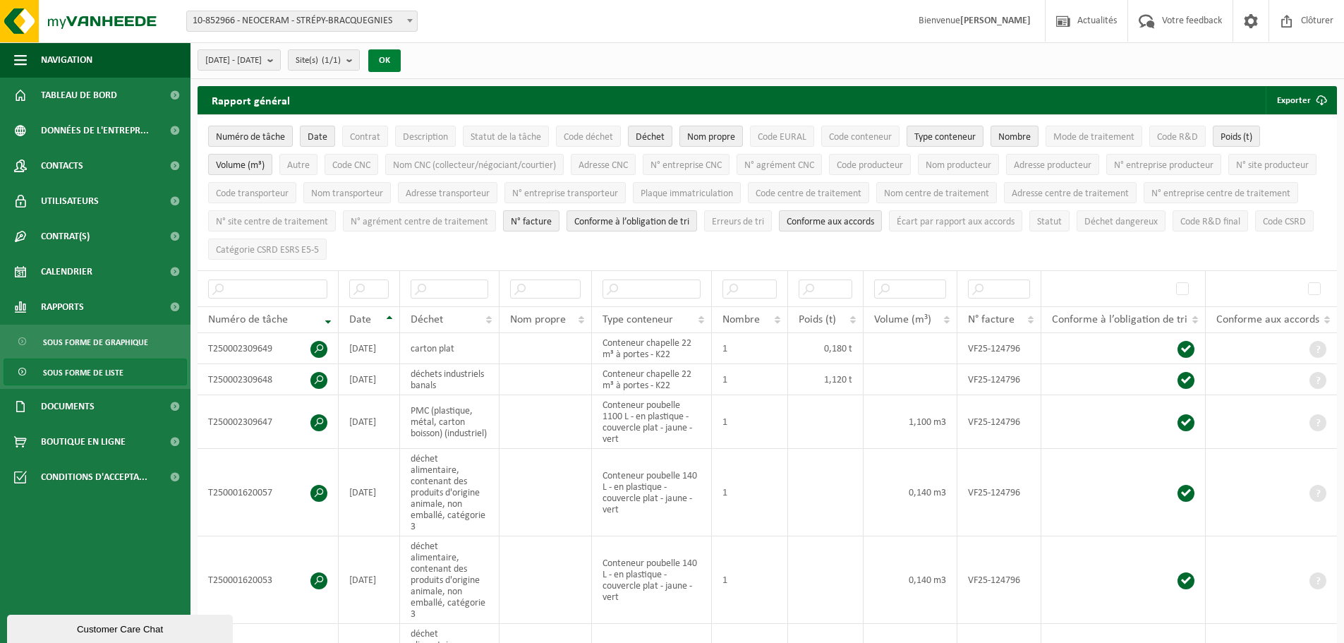
click at [401, 63] on button "OK" at bounding box center [384, 60] width 32 height 23
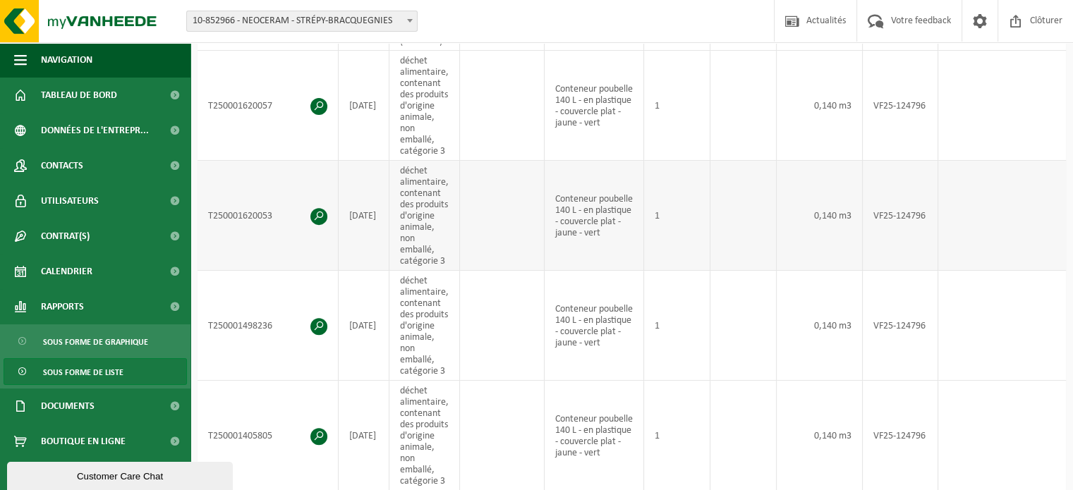
scroll to position [439, 0]
